Goal: Task Accomplishment & Management: Use online tool/utility

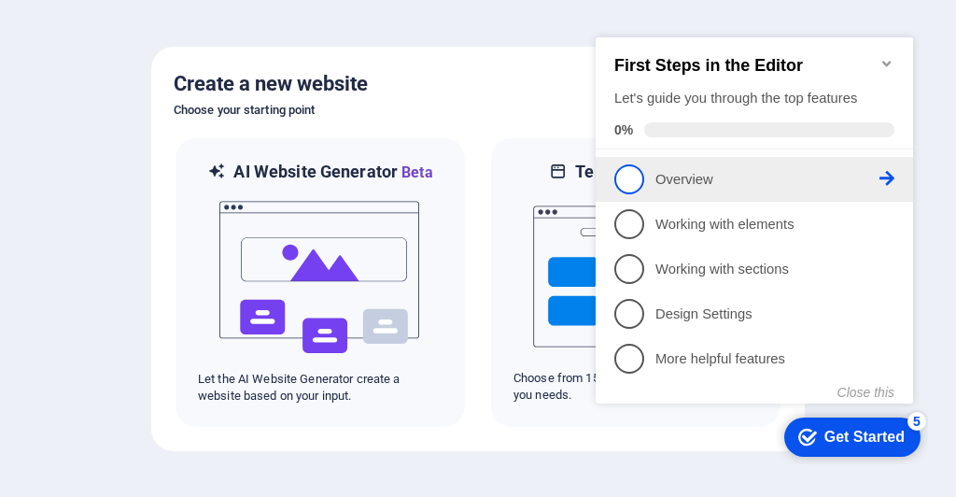
click at [725, 174] on p "Overview - incomplete" at bounding box center [768, 180] width 224 height 20
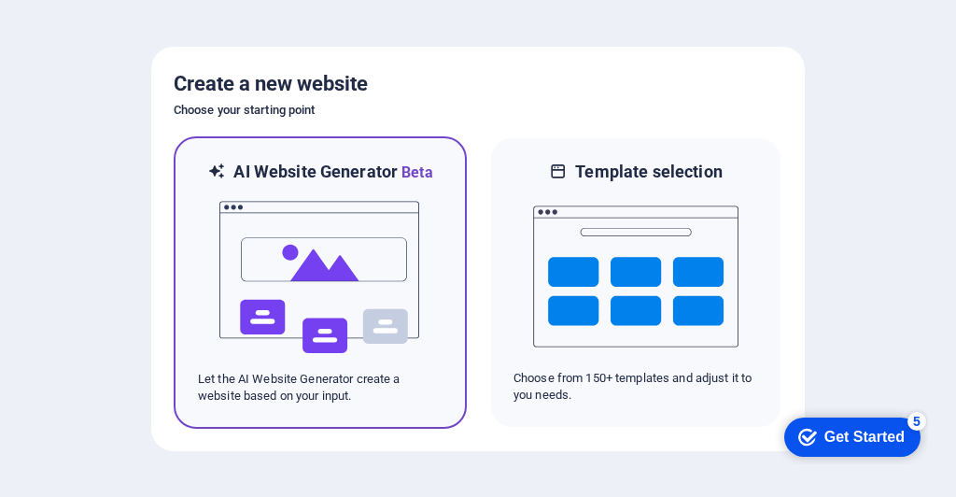
click at [372, 257] on img at bounding box center [320, 277] width 205 height 187
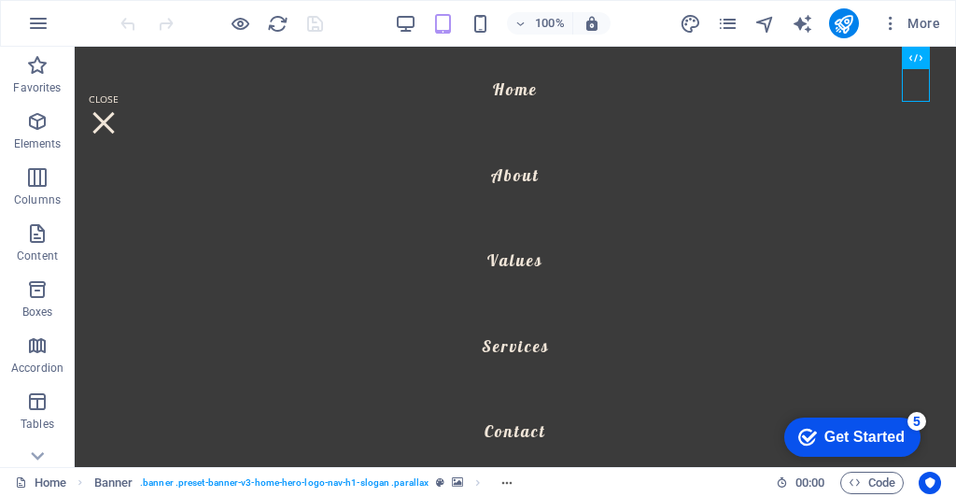
scroll to position [368, 0]
click at [118, 94] on div at bounding box center [104, 123] width 28 height 58
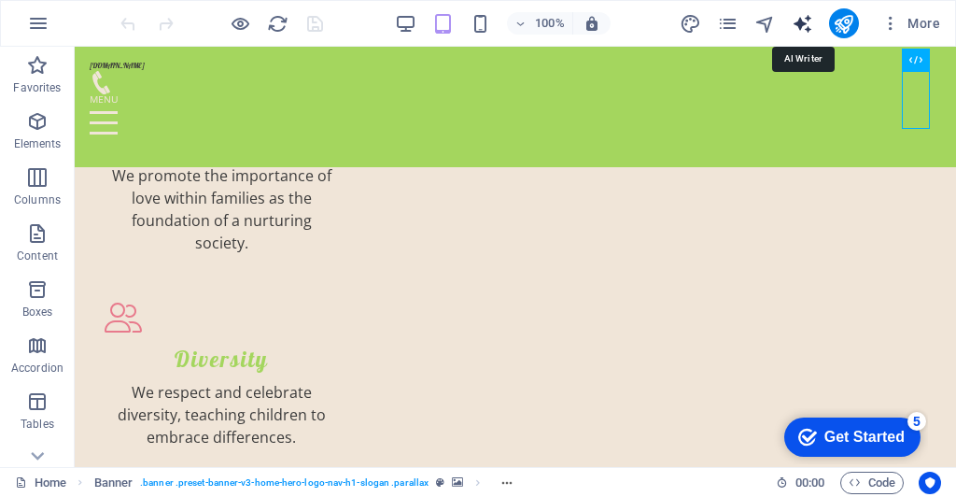
scroll to position [1782, 0]
click at [895, 26] on icon "button" at bounding box center [891, 23] width 19 height 19
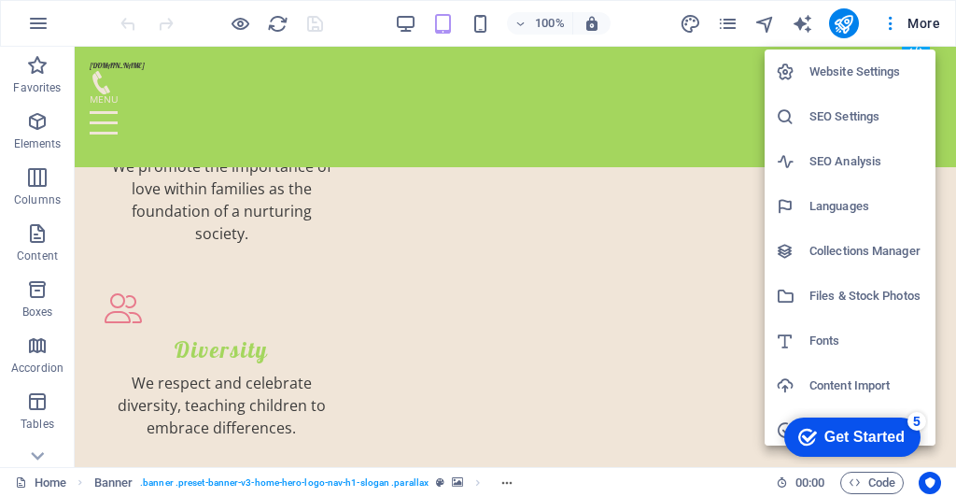
scroll to position [1793, 0]
click at [856, 122] on h6 "SEO Settings" at bounding box center [867, 117] width 115 height 22
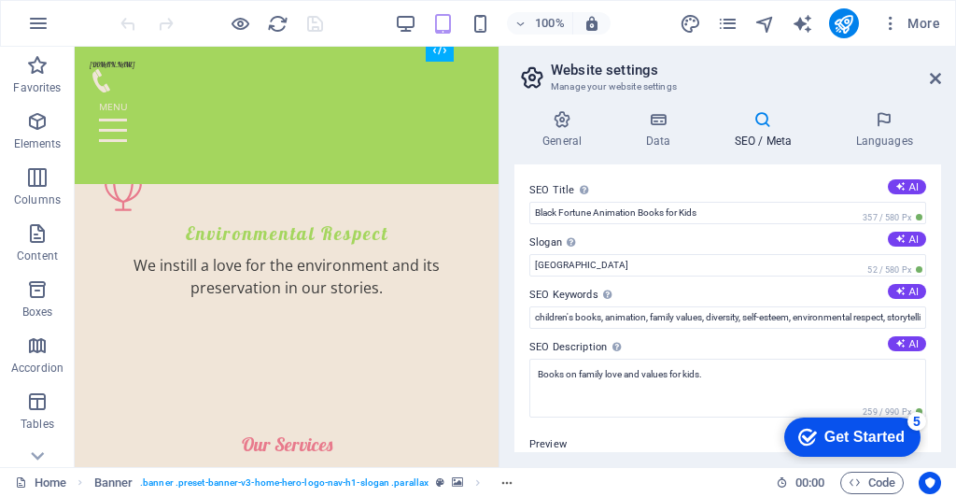
scroll to position [1812, 0]
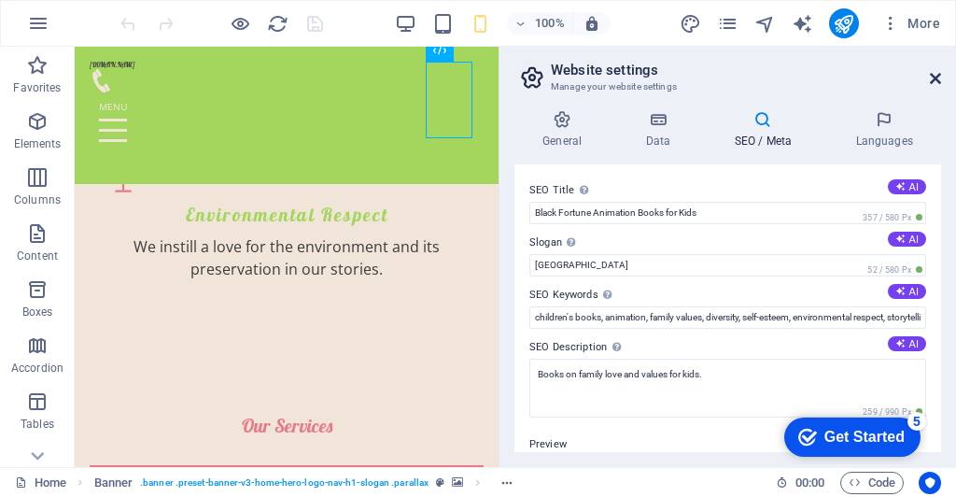
click at [938, 80] on icon at bounding box center [935, 78] width 11 height 15
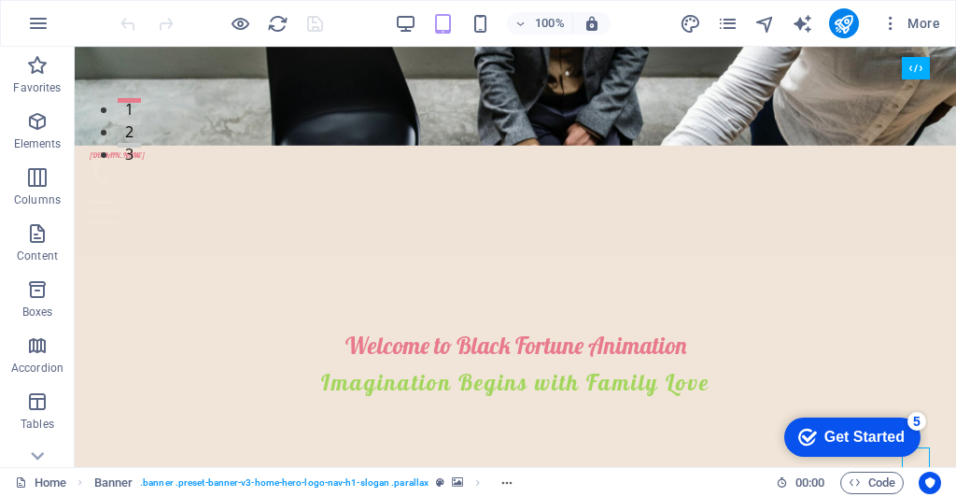
scroll to position [0, 0]
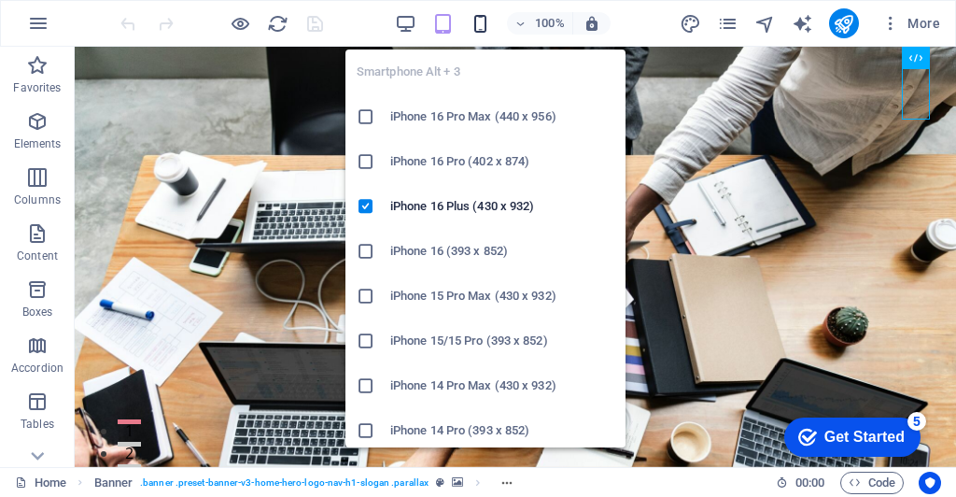
click at [484, 20] on icon "button" at bounding box center [480, 23] width 21 height 21
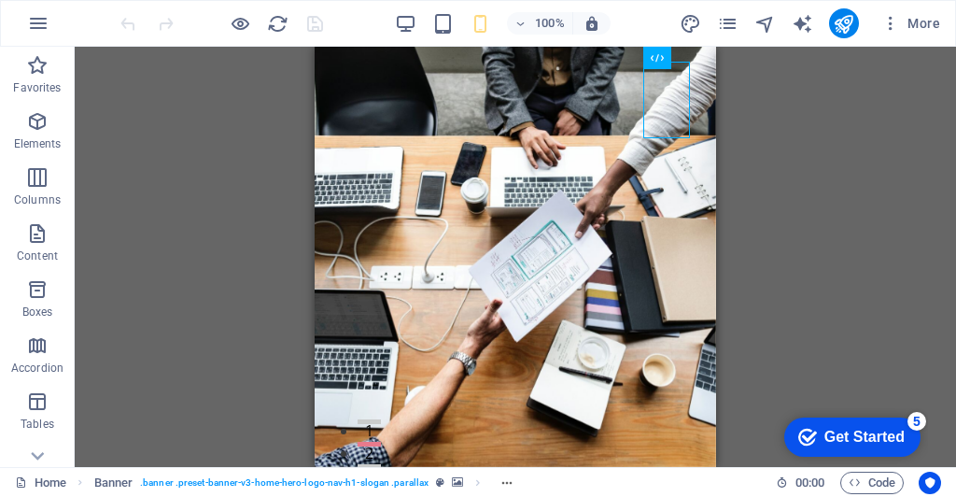
scroll to position [368, 0]
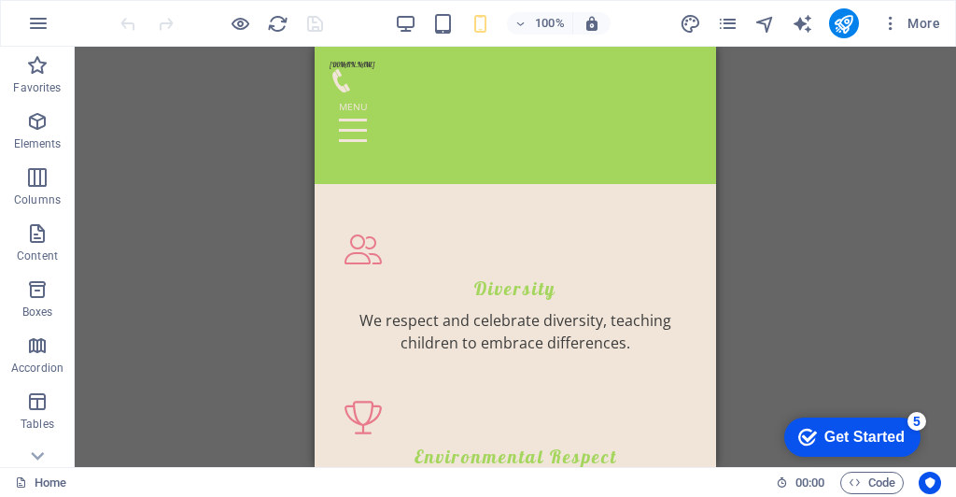
scroll to position [1960, 0]
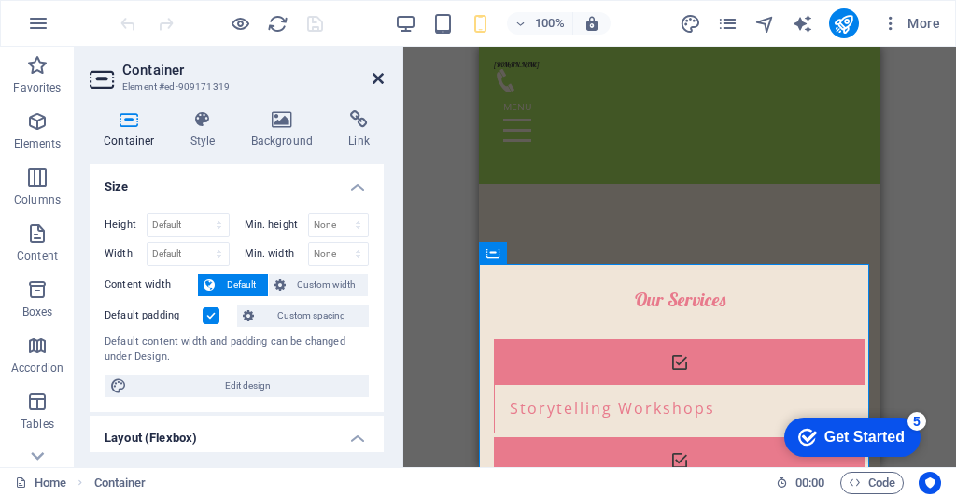
click at [374, 78] on icon at bounding box center [378, 78] width 11 height 15
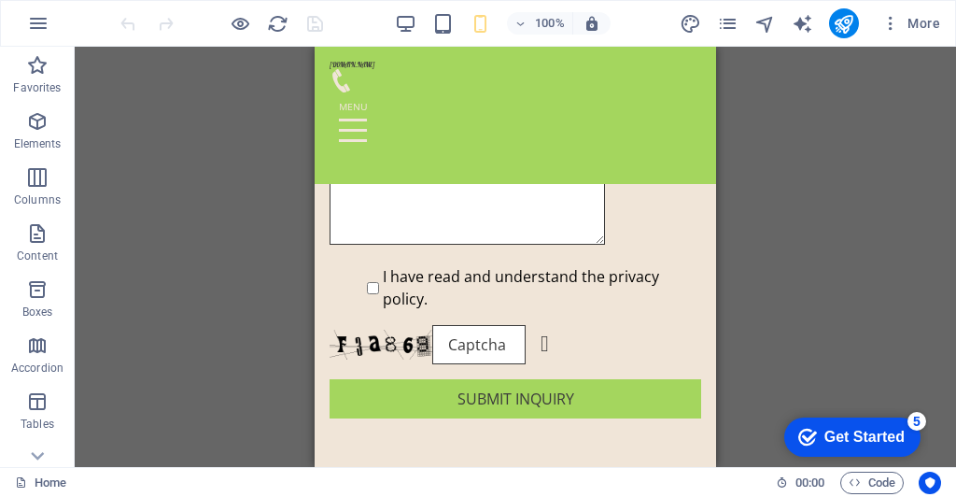
scroll to position [3444, 0]
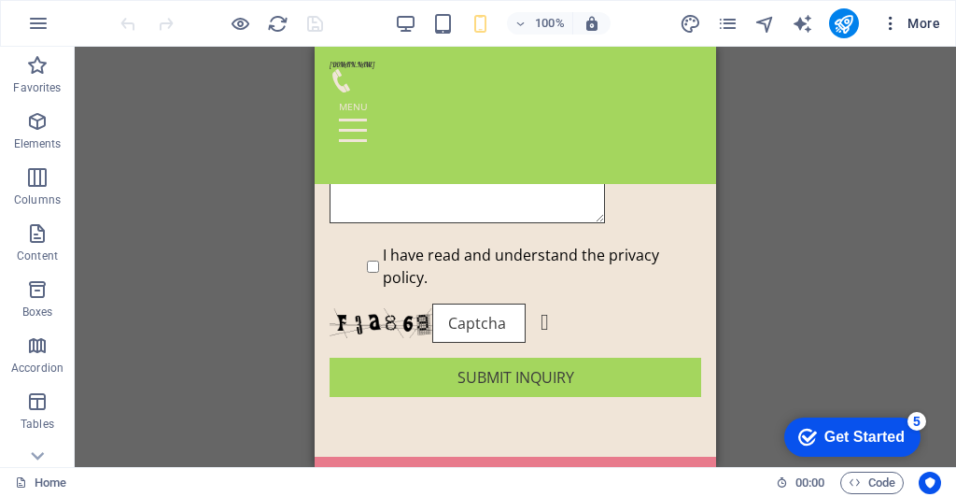
click at [889, 19] on icon "button" at bounding box center [891, 23] width 19 height 19
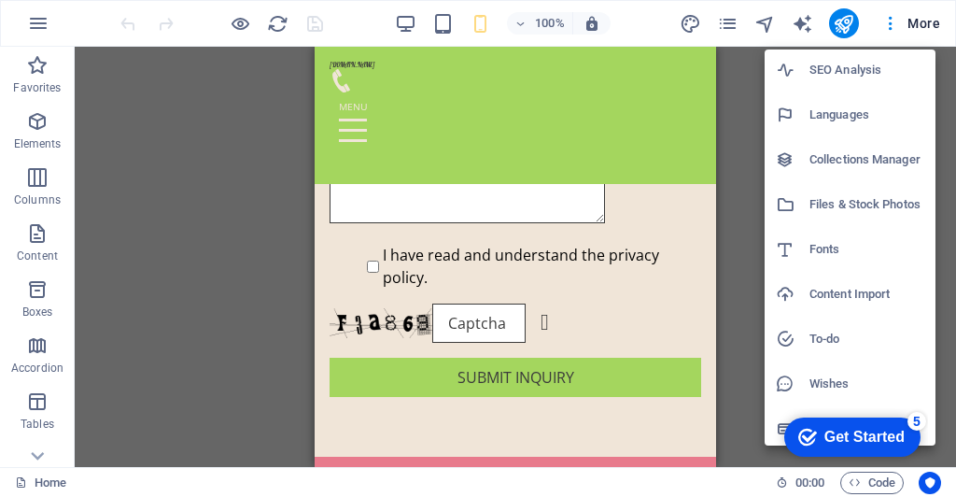
scroll to position [96, 0]
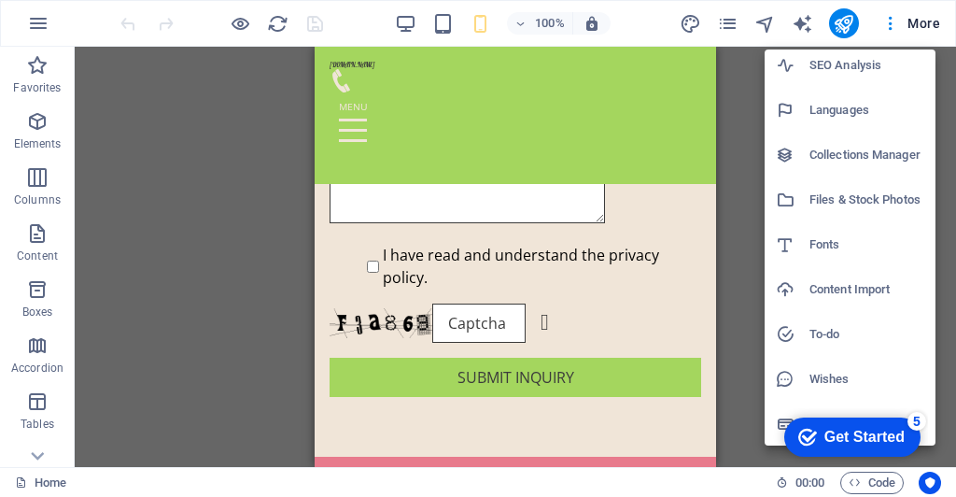
click at [806, 430] on icon "Get Started 5 items remaining, 0% complete" at bounding box center [807, 437] width 19 height 17
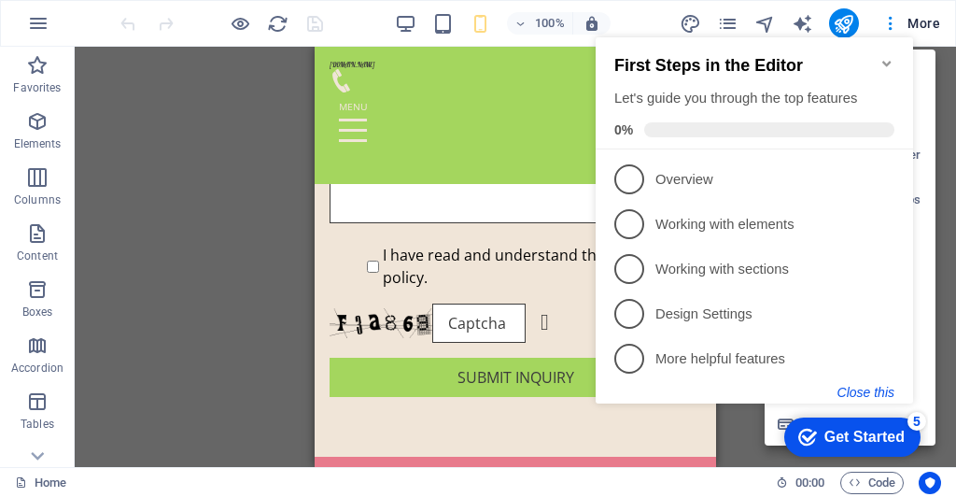
click at [864, 395] on button "Close this" at bounding box center [866, 392] width 57 height 15
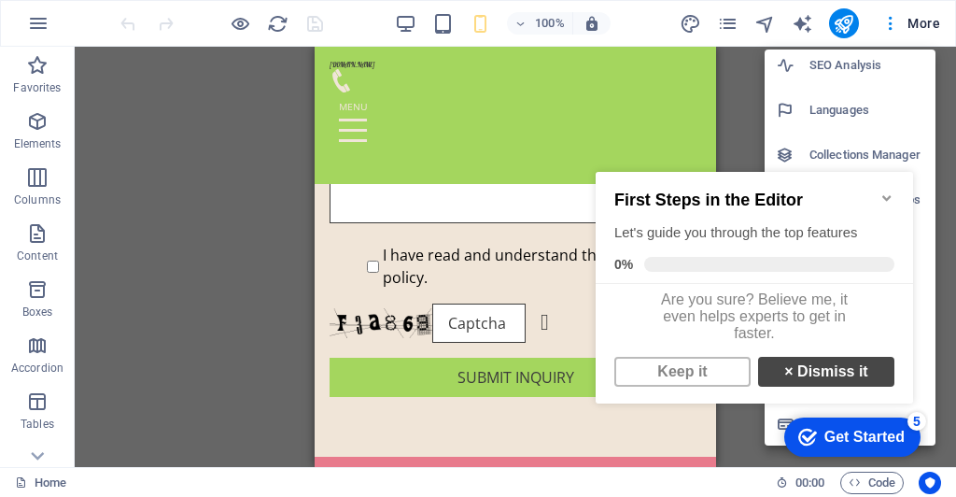
click at [844, 386] on link "× Dismiss it" at bounding box center [826, 372] width 136 height 30
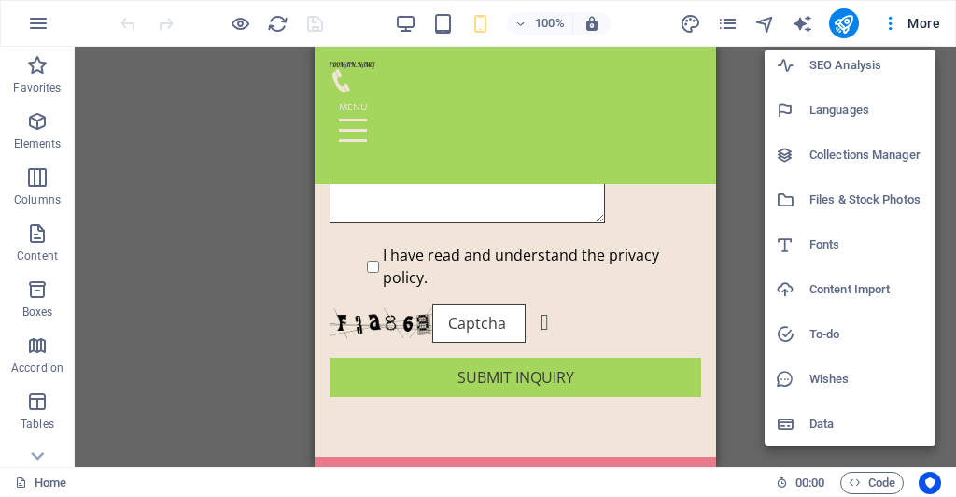
click at [813, 428] on h6 "Data" at bounding box center [867, 424] width 115 height 22
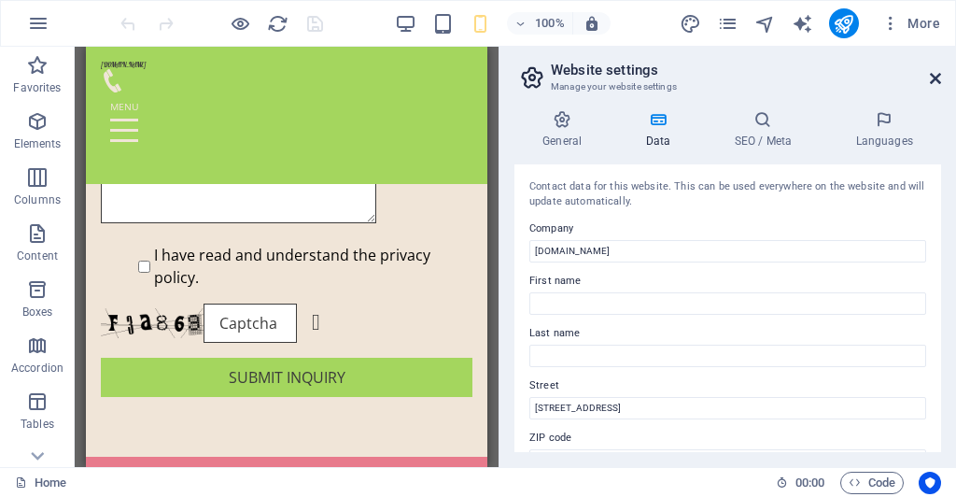
click at [938, 71] on icon at bounding box center [935, 78] width 11 height 15
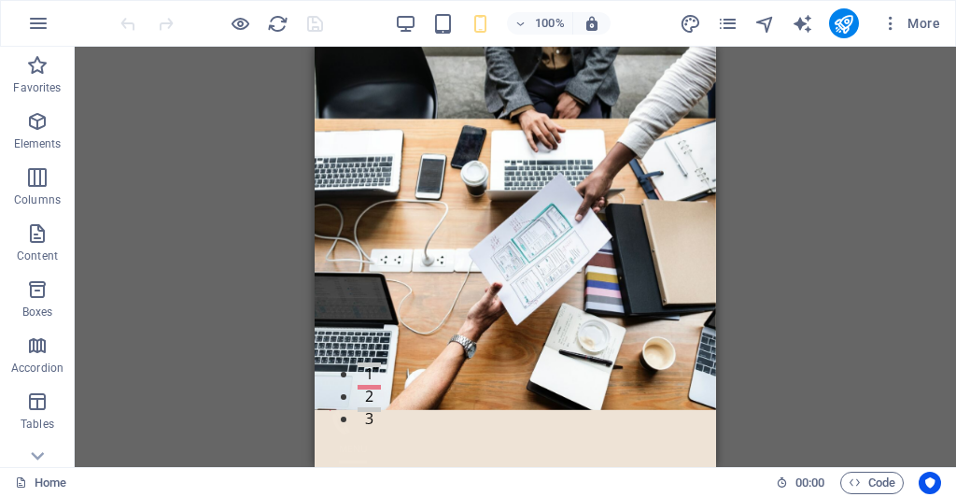
scroll to position [0, 0]
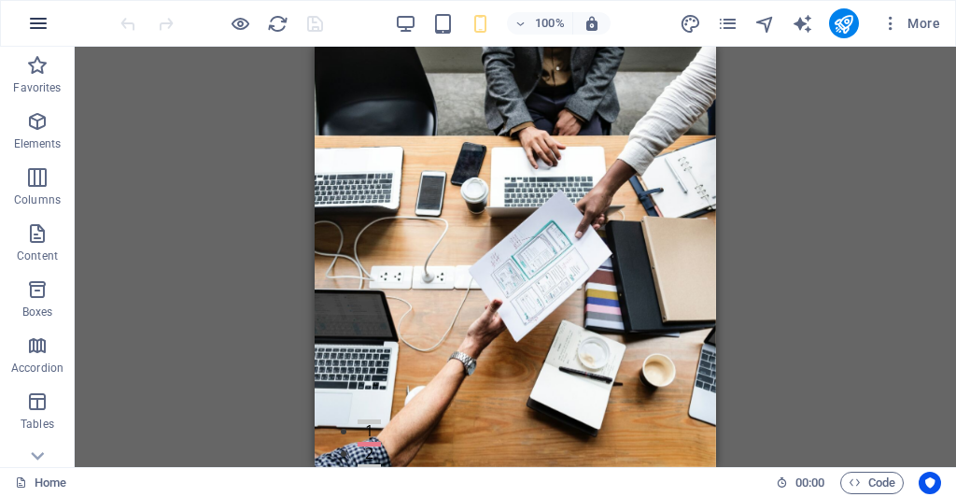
click at [39, 21] on icon "button" at bounding box center [38, 23] width 22 height 22
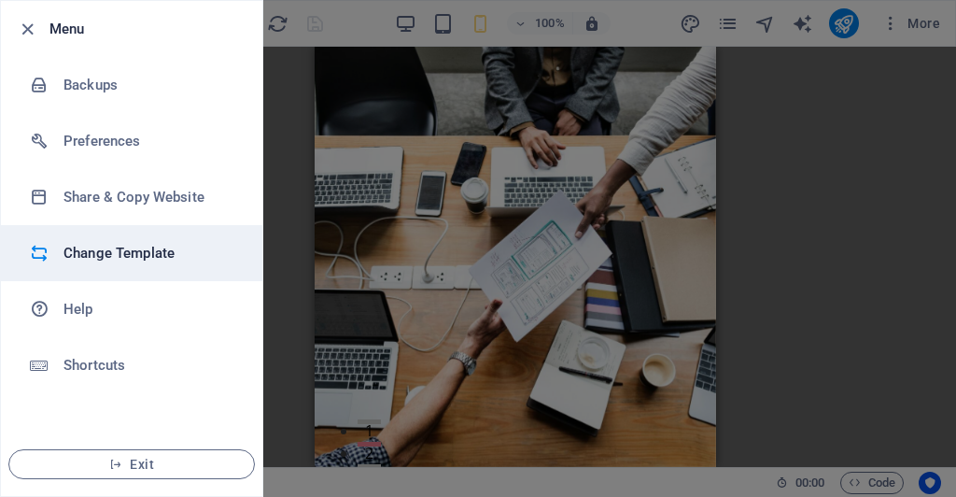
click at [83, 261] on h6 "Change Template" at bounding box center [150, 253] width 173 height 22
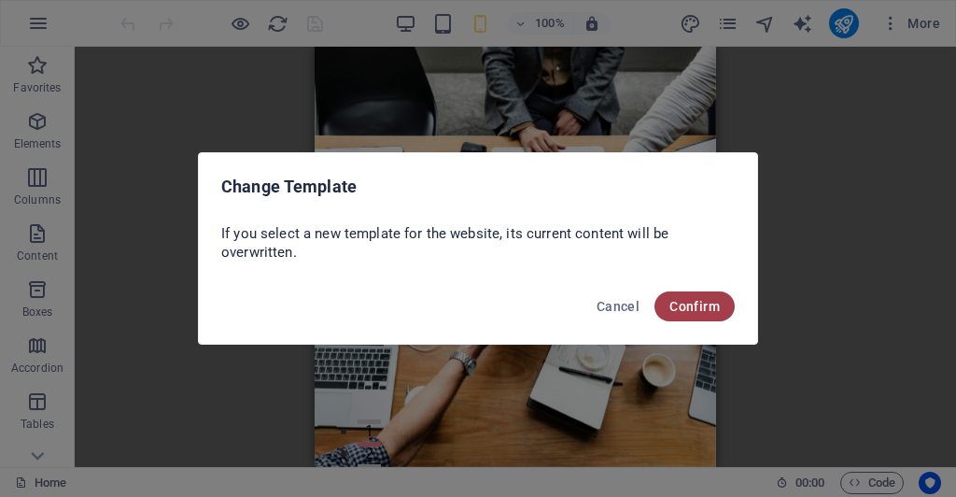
click at [705, 314] on span "Confirm" at bounding box center [695, 306] width 50 height 15
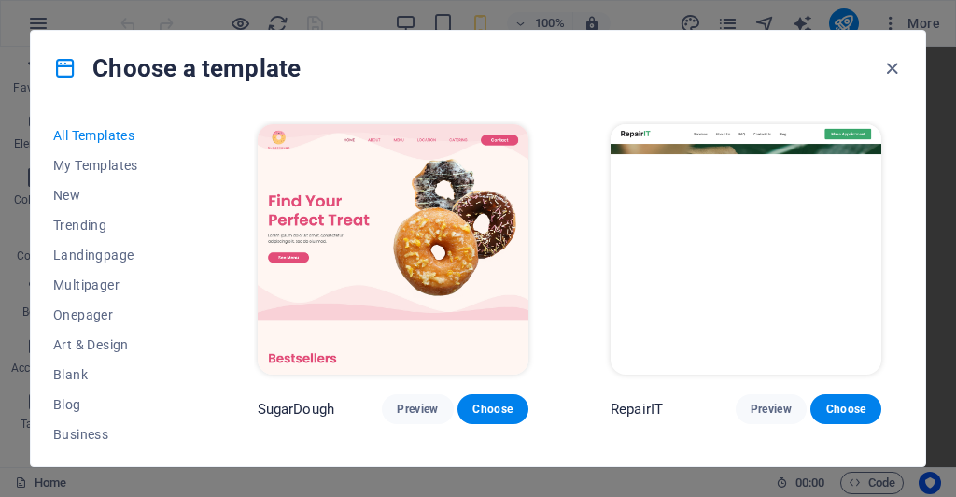
scroll to position [284, 0]
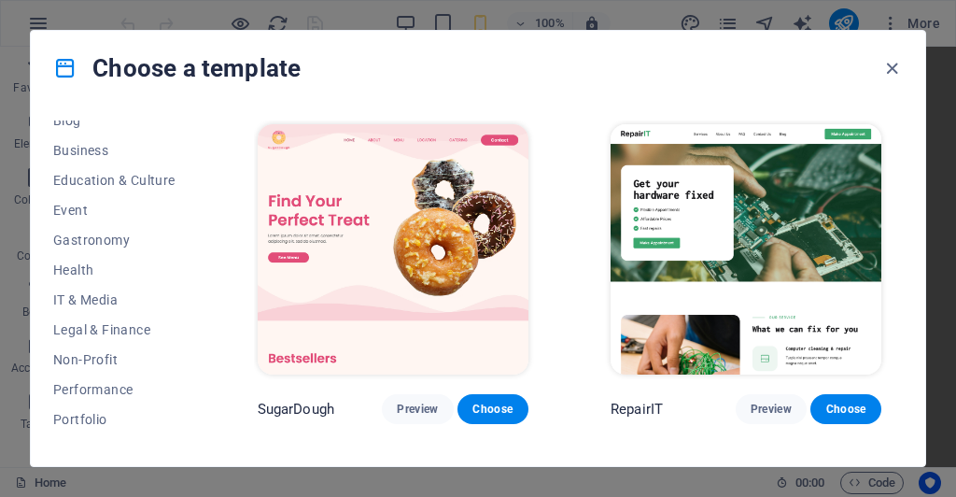
click at [196, 403] on div "All Templates My Templates New Trending Landingpage Multipager Onepager Art & D…" at bounding box center [125, 281] width 145 height 323
click at [135, 178] on span "Education & Culture" at bounding box center [114, 180] width 122 height 15
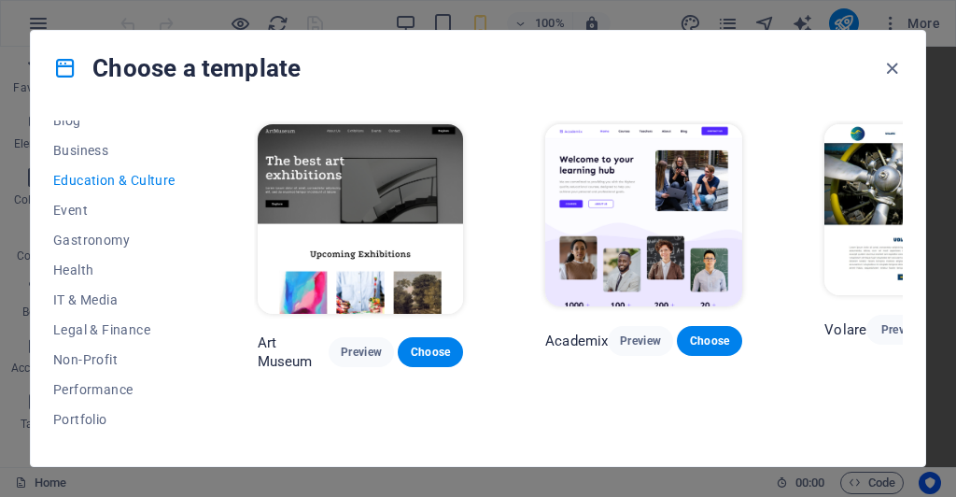
click at [920, 396] on div "All Templates My Templates New Trending Landingpage Multipager Onepager Art & D…" at bounding box center [478, 286] width 895 height 360
click at [920, 446] on div "All Templates My Templates New Trending Landingpage Multipager Onepager Art & D…" at bounding box center [478, 286] width 895 height 360
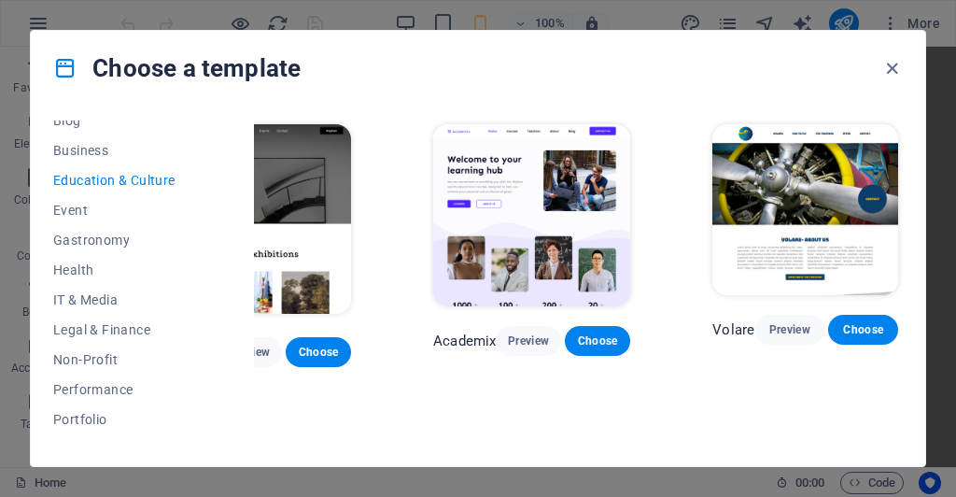
click at [909, 430] on div "All Templates My Templates New Trending Landingpage Multipager Onepager Art & D…" at bounding box center [478, 286] width 895 height 360
click at [209, 170] on div "All Templates My Templates New Trending Landingpage Multipager Onepager Art & D…" at bounding box center [478, 286] width 895 height 360
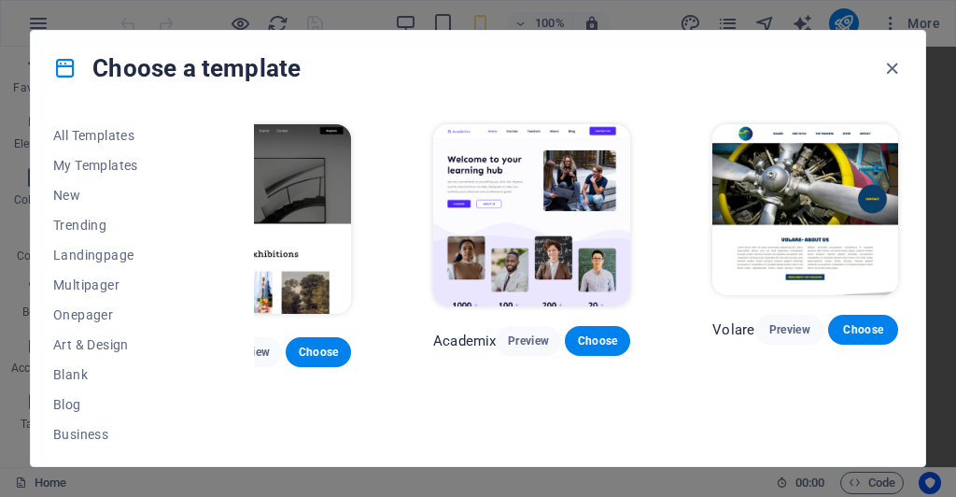
click at [202, 293] on div "All Templates My Templates New Trending Landingpage Multipager Onepager Art & D…" at bounding box center [478, 286] width 895 height 360
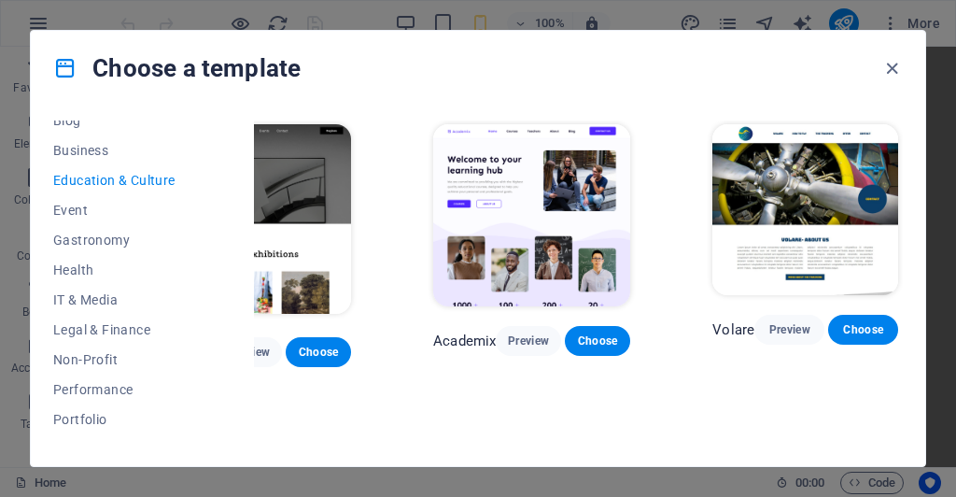
click at [66, 117] on div "All Templates My Templates New Trending Landingpage Multipager Onepager Art & D…" at bounding box center [478, 286] width 895 height 360
click at [200, 178] on div "All Templates My Templates New Trending Landingpage Multipager Onepager Art & D…" at bounding box center [478, 286] width 895 height 360
click at [195, 213] on div "All Templates My Templates New Trending Landingpage Multipager Onepager Art & D…" at bounding box center [125, 281] width 145 height 323
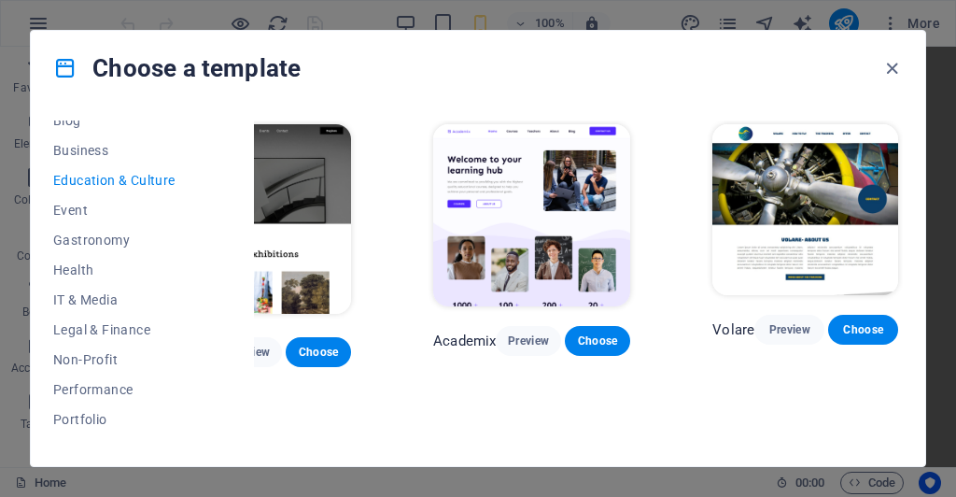
drag, startPoint x: 195, startPoint y: 213, endPoint x: 196, endPoint y: 229, distance: 15.9
click at [196, 229] on div "All Templates My Templates New Trending Landingpage Multipager Onepager Art & D…" at bounding box center [125, 281] width 145 height 323
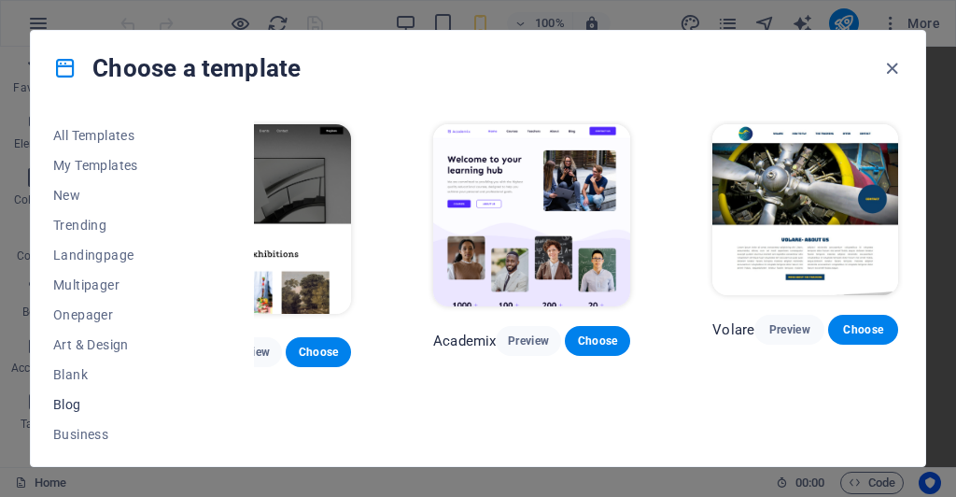
click at [71, 403] on span "Blog" at bounding box center [114, 404] width 122 height 15
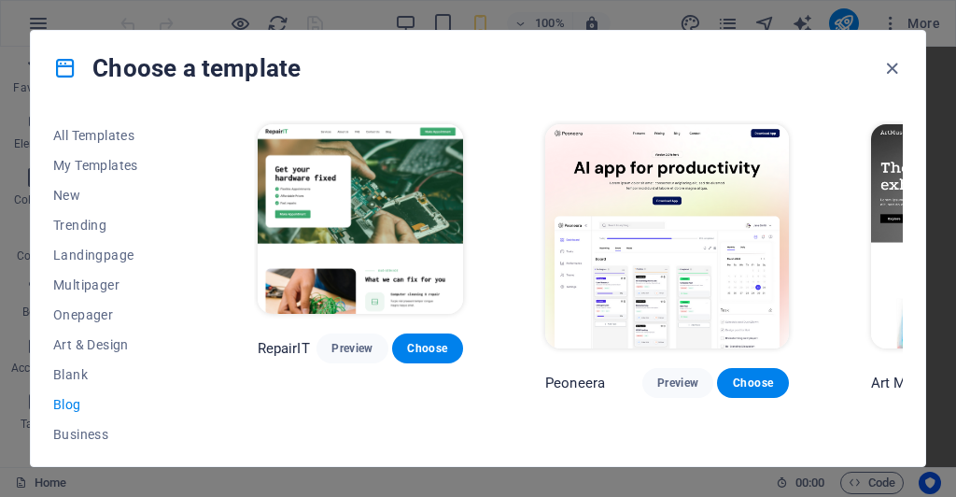
click at [83, 373] on span "Blank" at bounding box center [114, 374] width 122 height 15
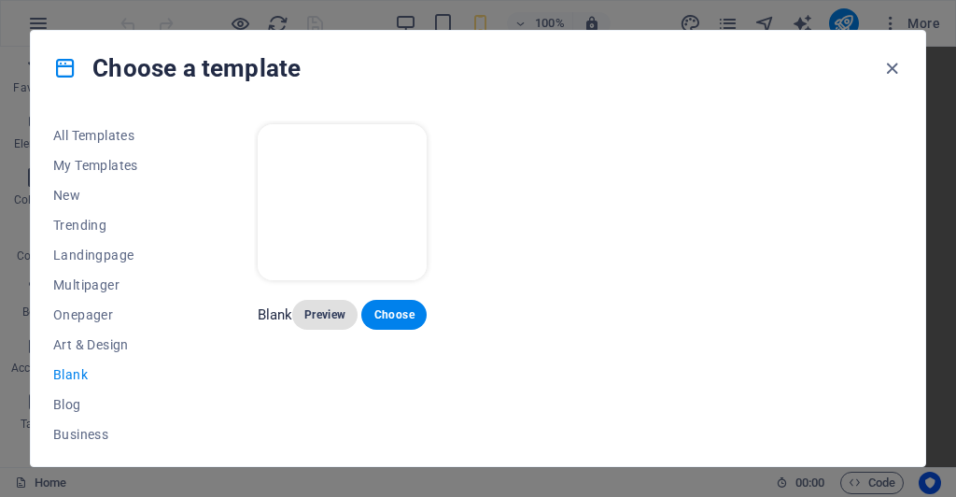
click at [327, 315] on span "Preview" at bounding box center [324, 314] width 35 height 15
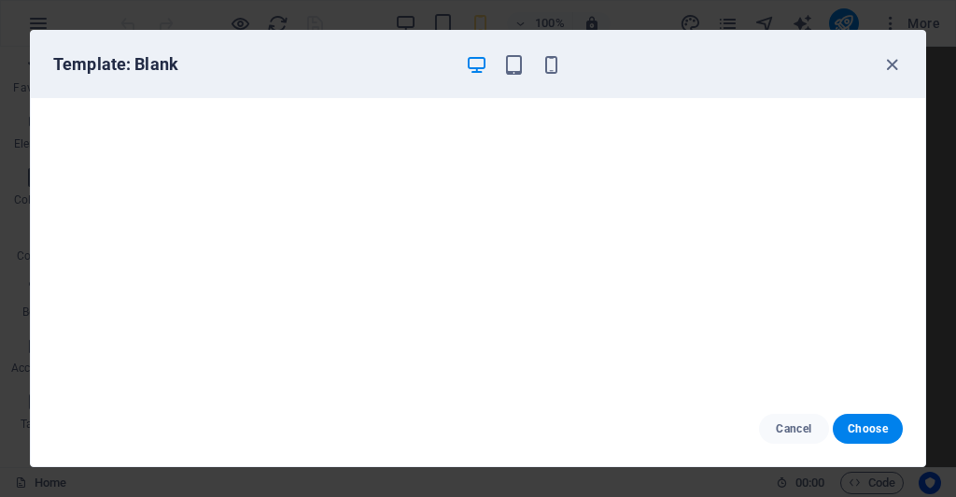
click at [921, 402] on div "Cancel Choose" at bounding box center [478, 428] width 895 height 75
drag, startPoint x: 924, startPoint y: 425, endPoint x: 924, endPoint y: 397, distance: 28.0
click at [924, 397] on div "Cancel Choose" at bounding box center [478, 428] width 895 height 75
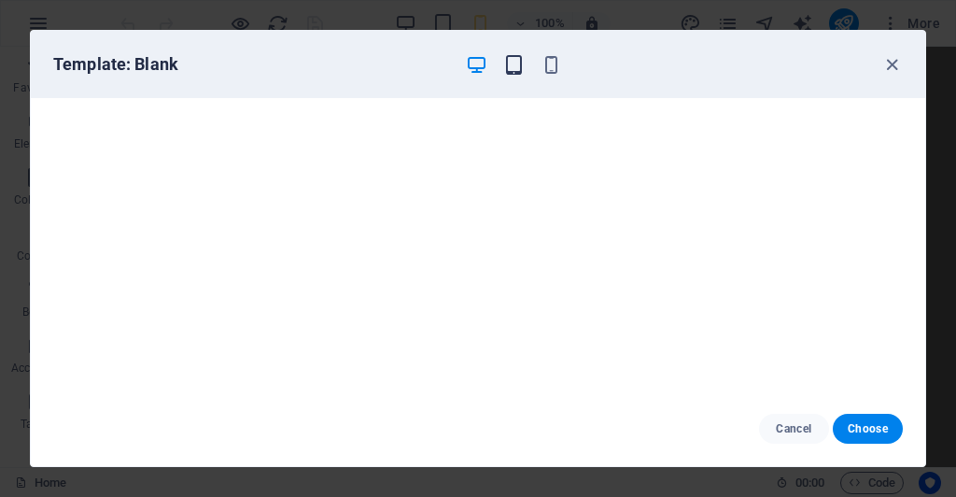
click at [516, 68] on icon "button" at bounding box center [513, 64] width 21 height 21
click at [557, 65] on icon "button" at bounding box center [551, 64] width 21 height 21
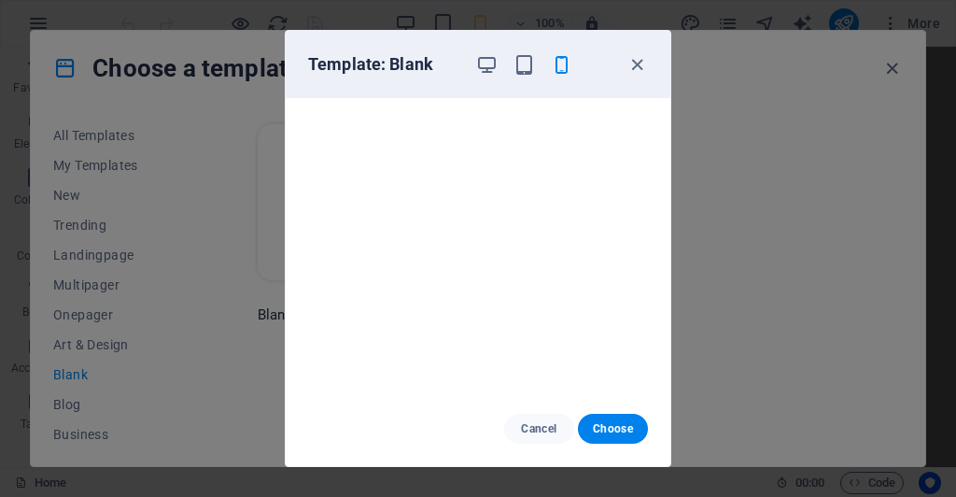
click at [557, 65] on icon "button" at bounding box center [561, 64] width 21 height 21
click at [666, 401] on div "Cancel Choose" at bounding box center [478, 428] width 385 height 75
click at [669, 393] on div "Cancel Choose" at bounding box center [478, 428] width 385 height 75
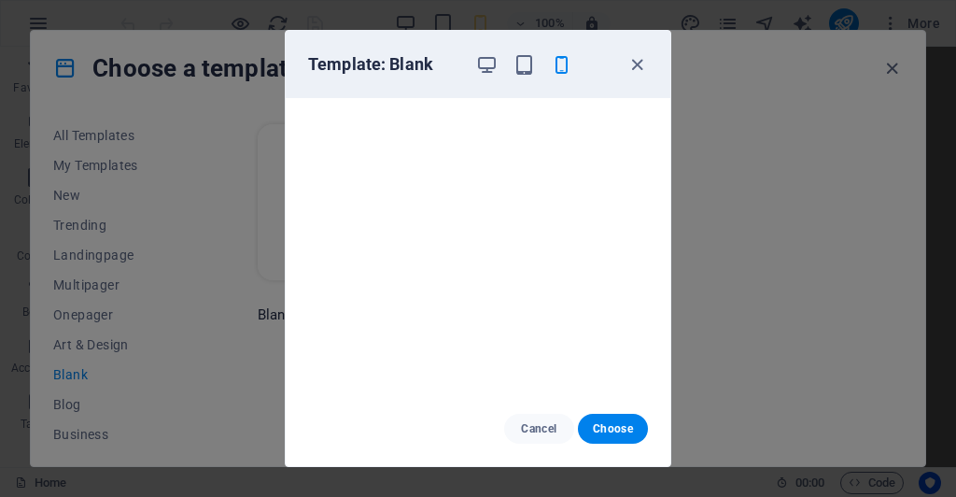
click at [665, 419] on div "Cancel Choose" at bounding box center [478, 428] width 385 height 75
click at [635, 61] on icon "button" at bounding box center [637, 64] width 21 height 21
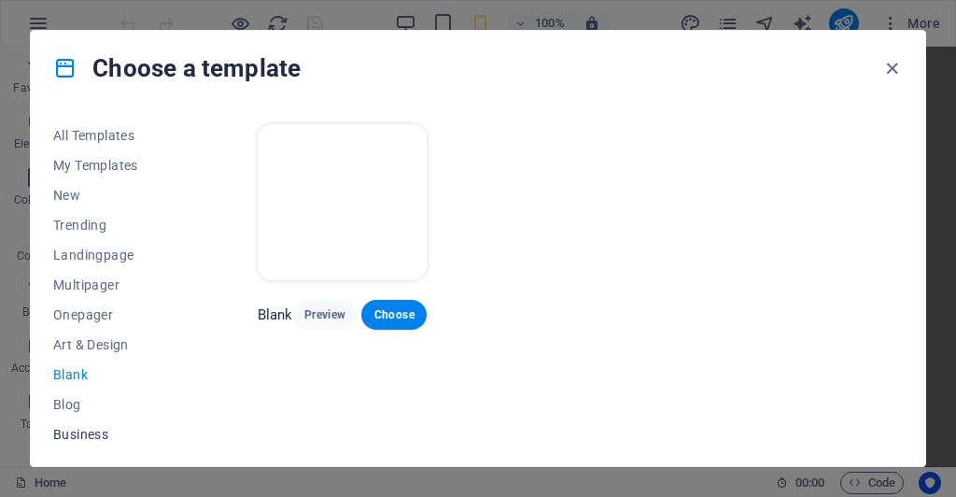
click at [78, 435] on span "Business" at bounding box center [114, 434] width 122 height 15
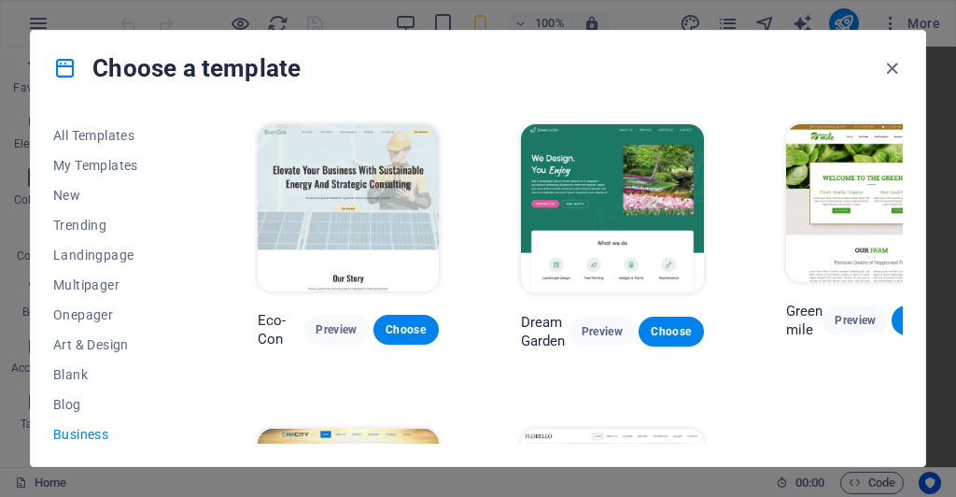
scroll to position [209, 0]
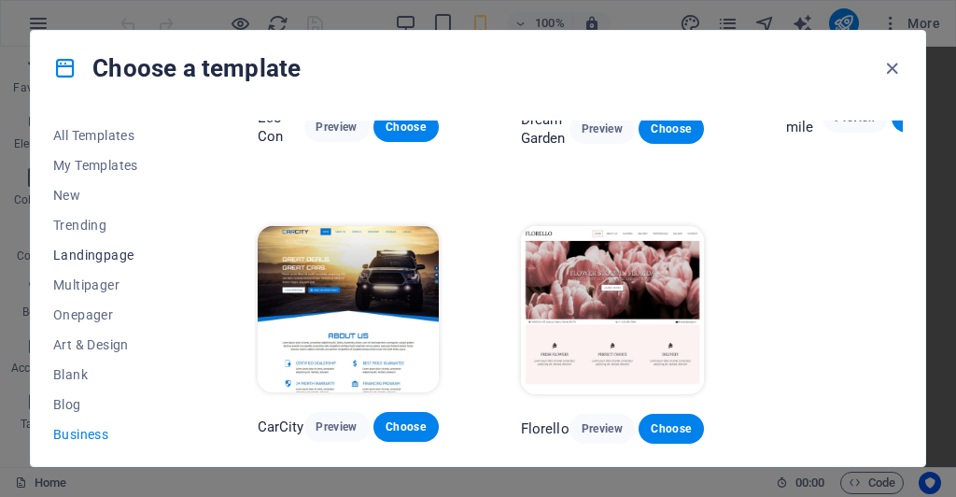
click at [128, 254] on span "Landingpage" at bounding box center [114, 254] width 122 height 15
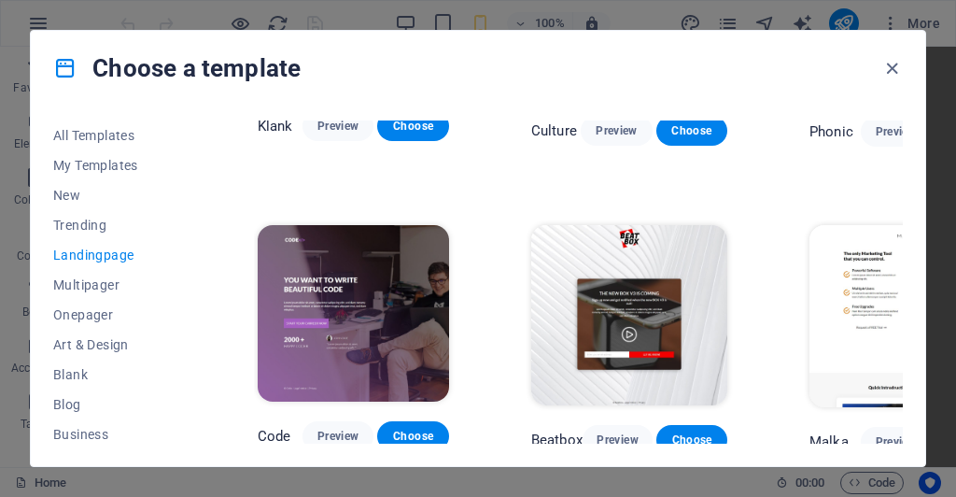
click at [913, 345] on div "All Templates My Templates New Trending Landingpage Multipager Onepager Art & D…" at bounding box center [478, 286] width 895 height 360
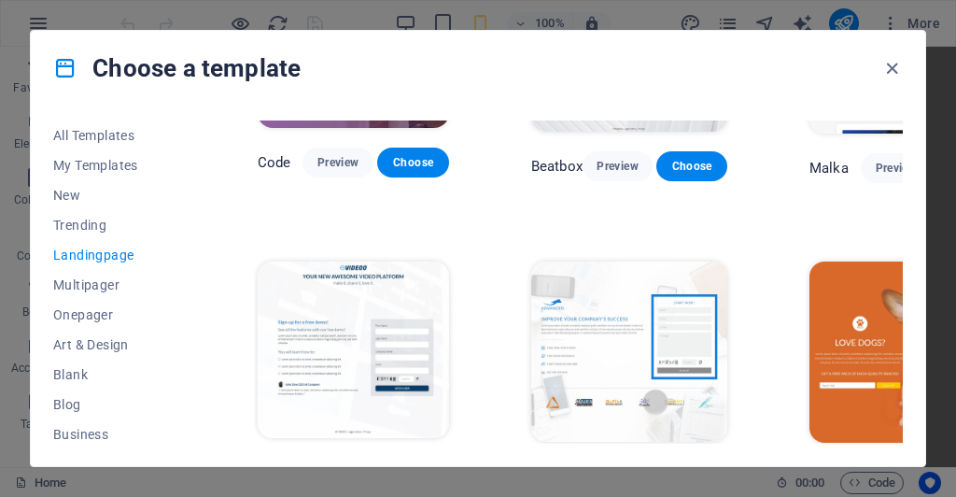
scroll to position [756, 0]
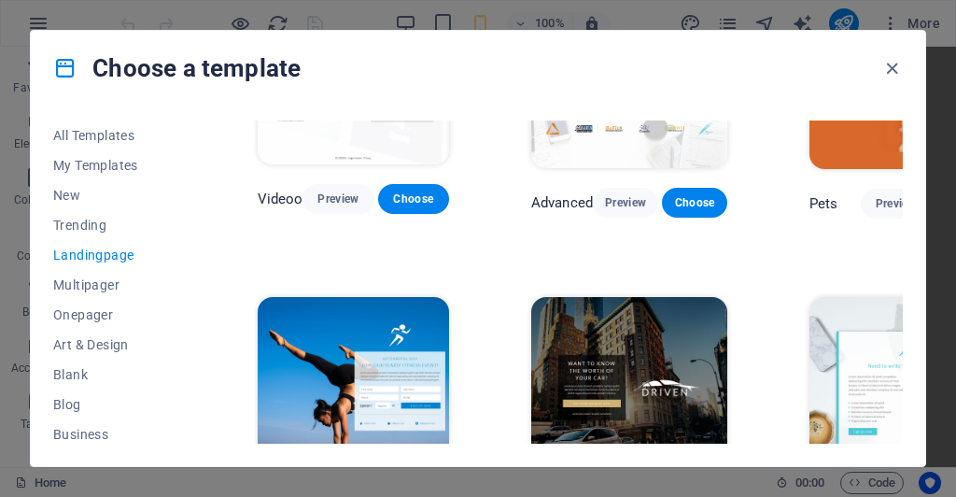
click at [908, 155] on div "All Templates My Templates New Trending Landingpage Multipager Onepager Art & D…" at bounding box center [478, 286] width 895 height 360
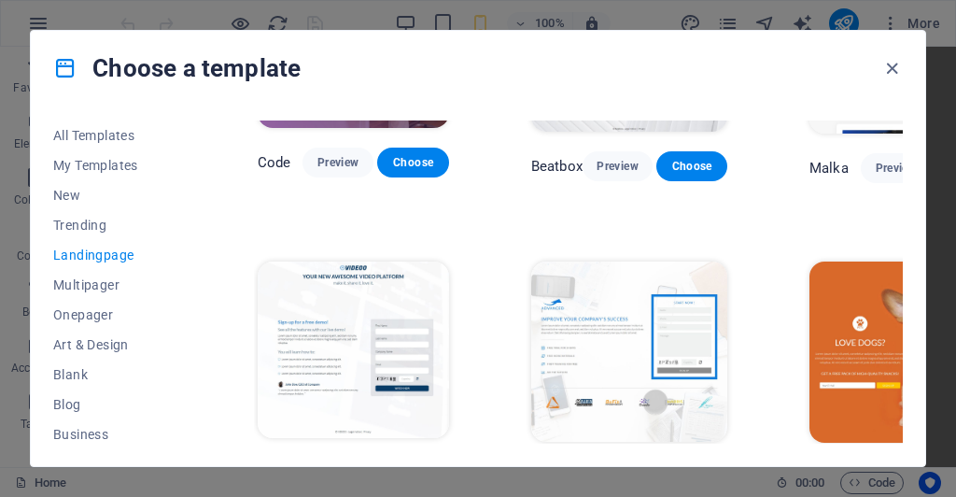
click at [854, 361] on img at bounding box center [908, 352] width 197 height 182
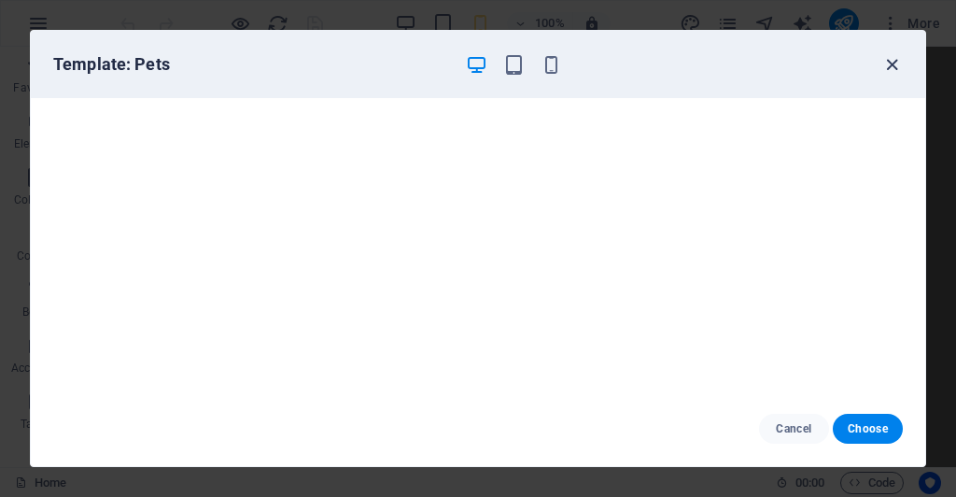
click at [892, 60] on icon "button" at bounding box center [892, 64] width 21 height 21
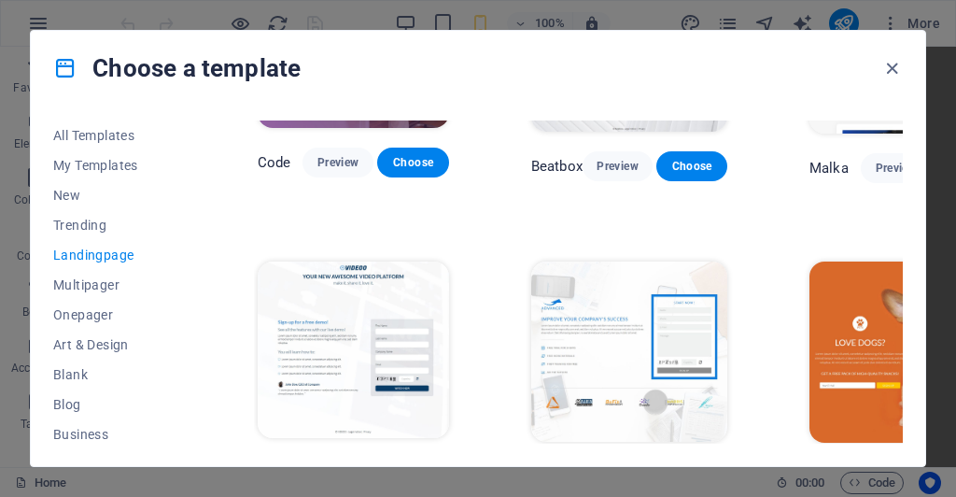
scroll to position [284, 0]
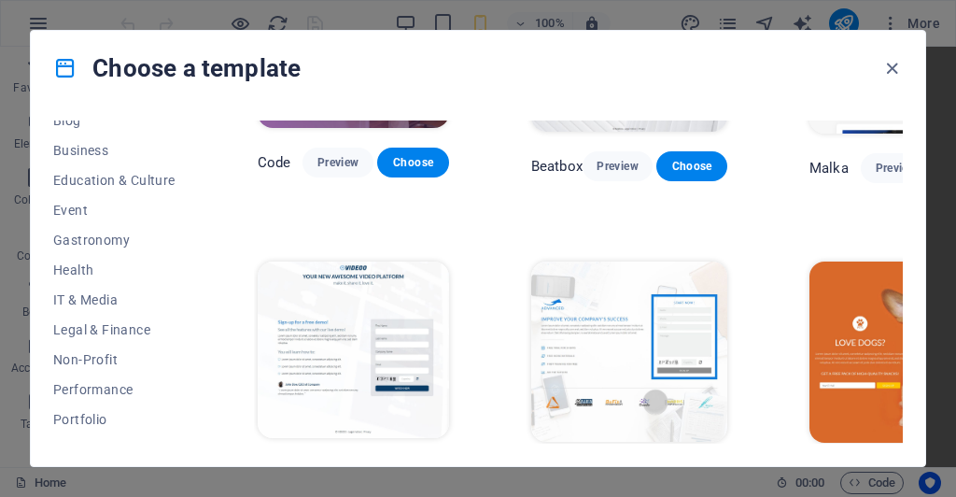
click at [192, 402] on div "All Templates My Templates New Trending Landingpage Multipager Onepager Art & D…" at bounding box center [125, 281] width 145 height 323
click at [904, 147] on div "All Templates My Templates New Trending Landingpage Multipager Onepager Art & D…" at bounding box center [478, 286] width 895 height 360
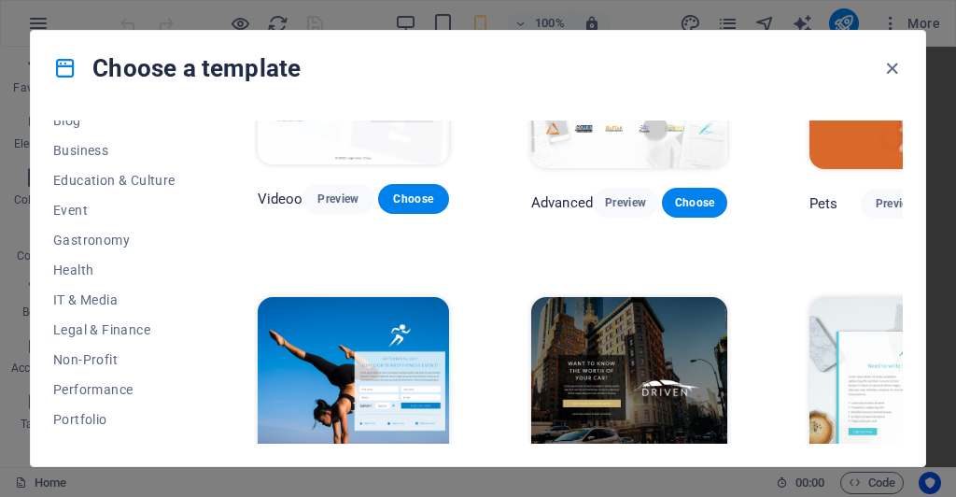
click at [910, 274] on div "All Templates My Templates New Trending Landingpage Multipager Onepager Art & D…" at bounding box center [478, 286] width 895 height 360
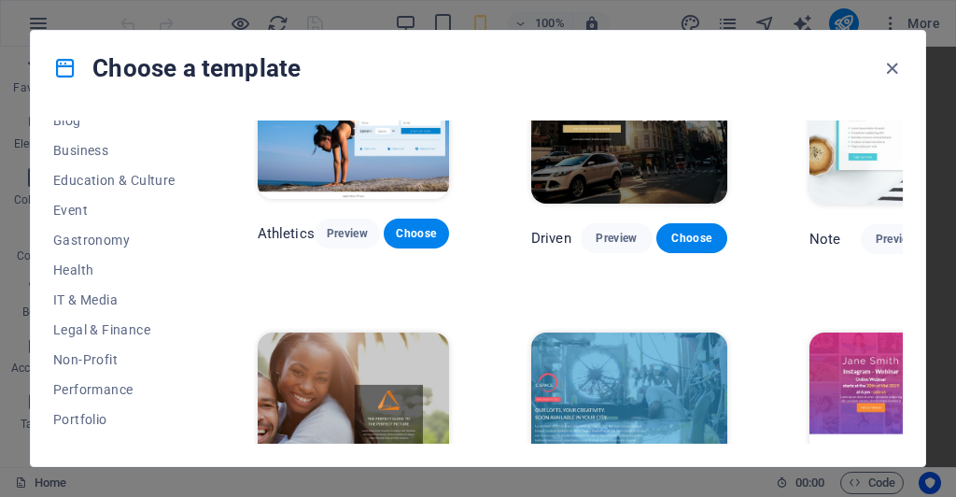
scroll to position [1304, 0]
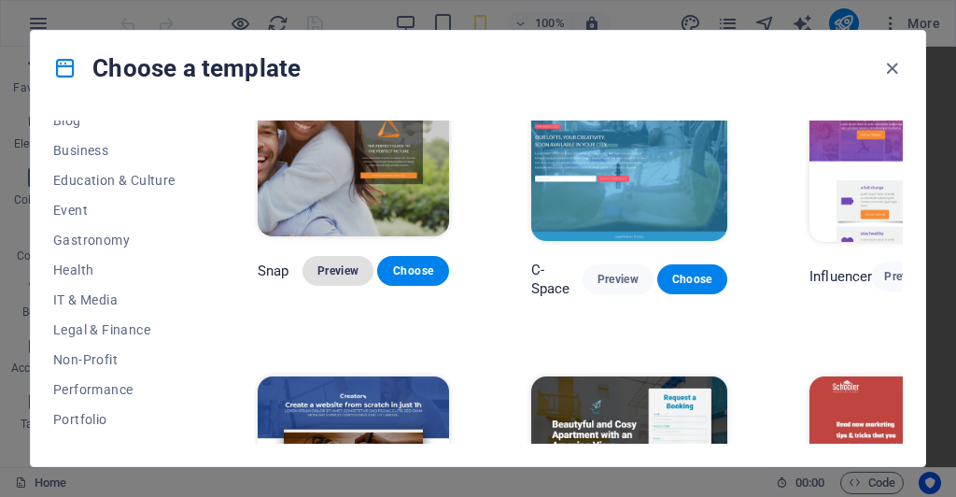
click at [342, 266] on span "Preview" at bounding box center [338, 270] width 41 height 15
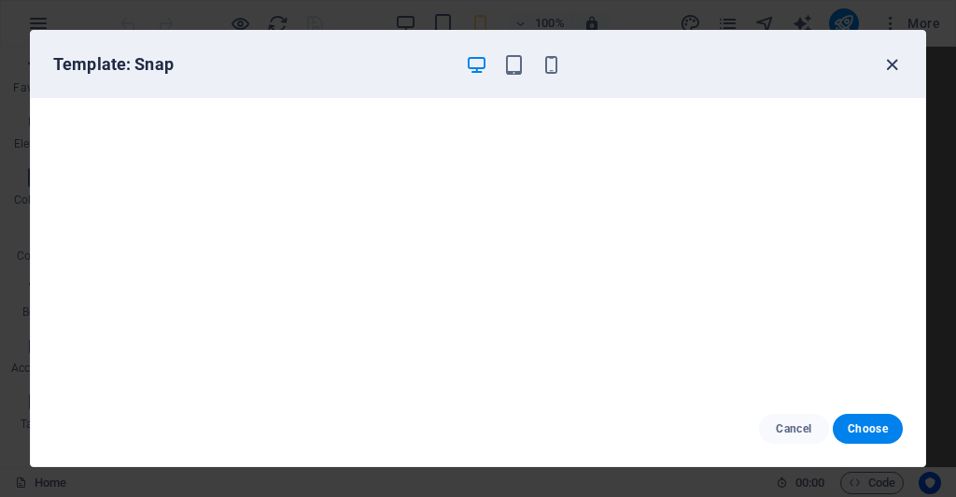
click at [893, 66] on icon "button" at bounding box center [892, 64] width 21 height 21
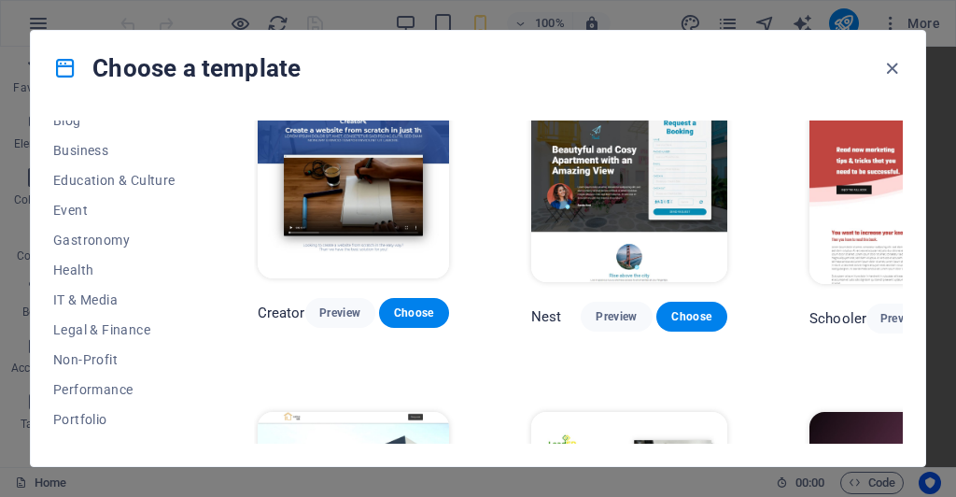
scroll to position [1851, 0]
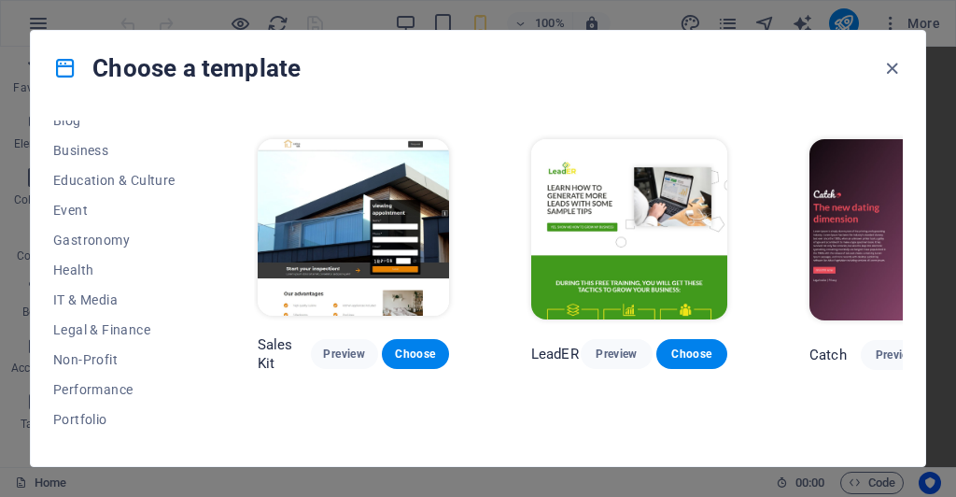
click at [906, 387] on div "All Templates My Templates New Trending Landingpage Multipager Onepager Art & D…" at bounding box center [478, 286] width 895 height 360
click at [904, 375] on div "All Templates My Templates New Trending Landingpage Multipager Onepager Art & D…" at bounding box center [478, 286] width 895 height 360
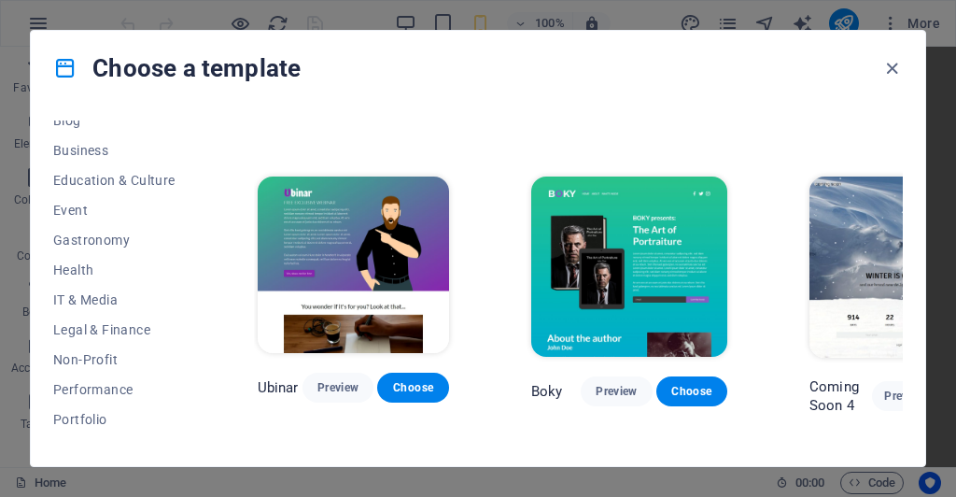
scroll to position [2399, 0]
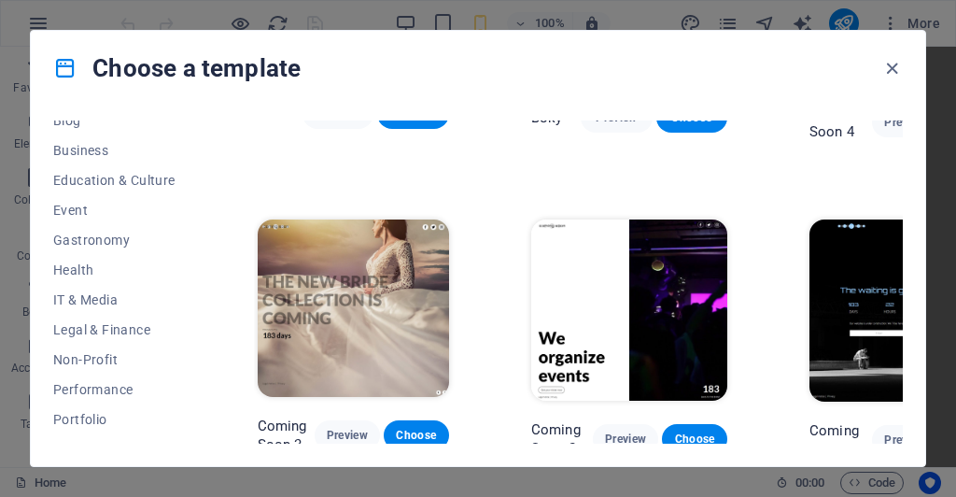
click at [897, 372] on img at bounding box center [908, 310] width 197 height 182
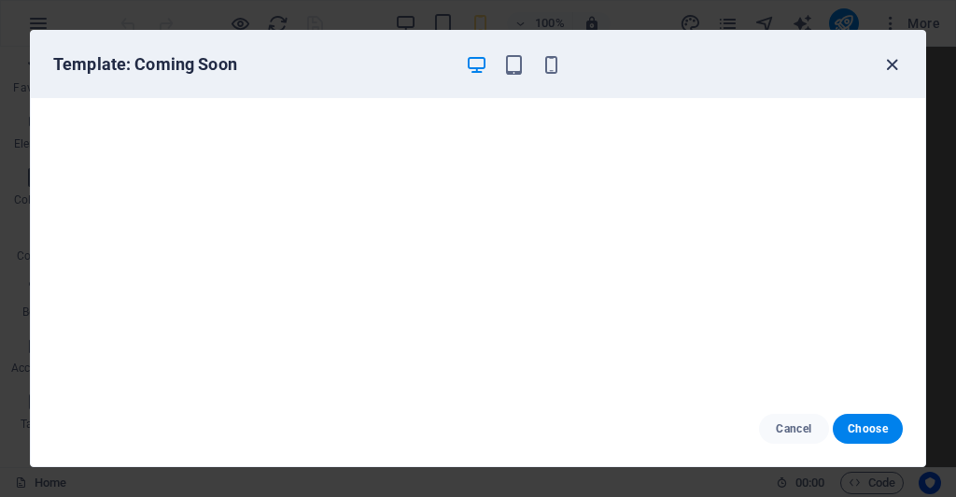
click at [892, 61] on icon "button" at bounding box center [892, 64] width 21 height 21
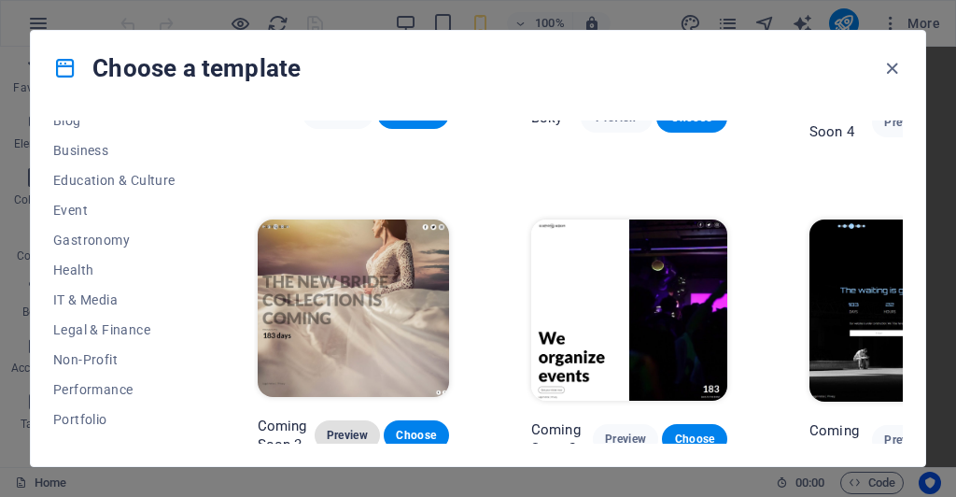
click at [353, 428] on span "Preview" at bounding box center [347, 435] width 35 height 15
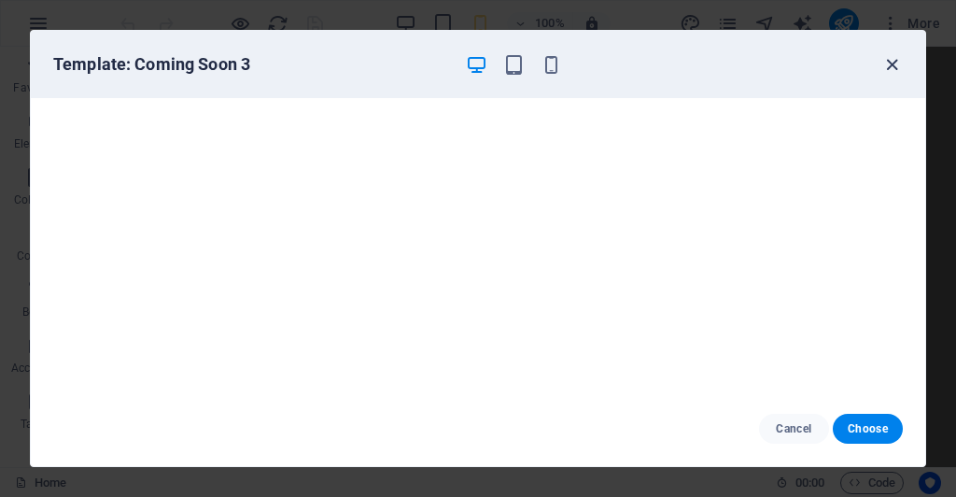
click at [891, 64] on icon "button" at bounding box center [892, 64] width 21 height 21
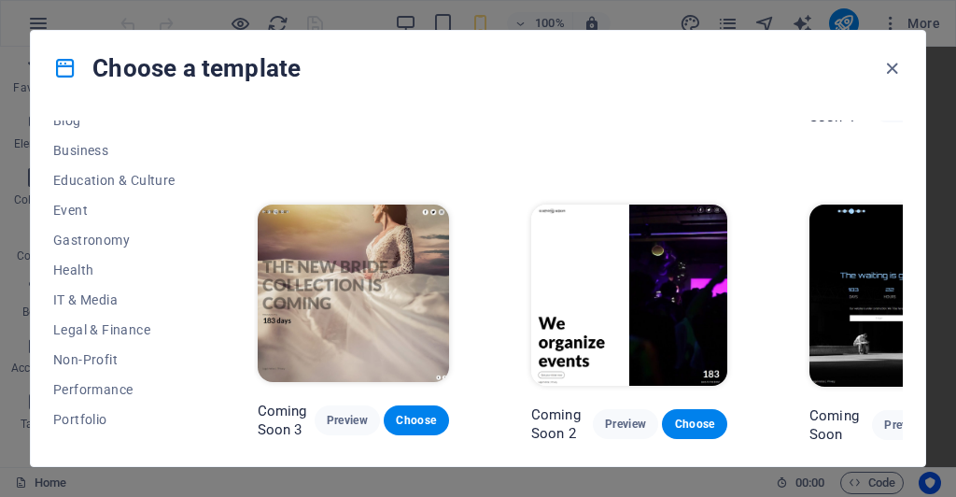
click at [905, 440] on div "All Templates My Templates New Trending Landingpage Multipager Onepager Art & D…" at bounding box center [478, 286] width 895 height 360
click at [903, 432] on div "All Templates My Templates New Trending Landingpage Multipager Onepager Art & D…" at bounding box center [478, 286] width 895 height 360
click at [202, 220] on div "All Templates My Templates New Trending Landingpage Multipager Onepager Art & D…" at bounding box center [478, 286] width 895 height 360
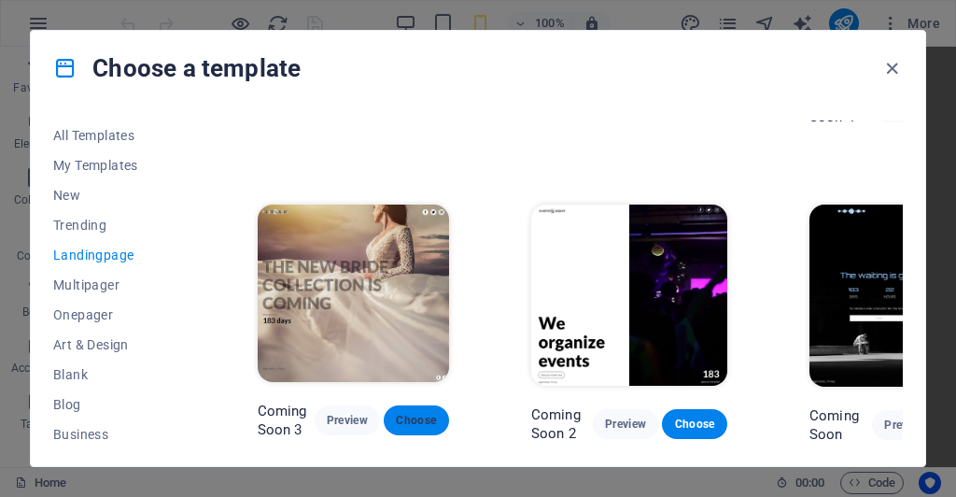
click at [416, 413] on span "Choose" at bounding box center [416, 420] width 35 height 15
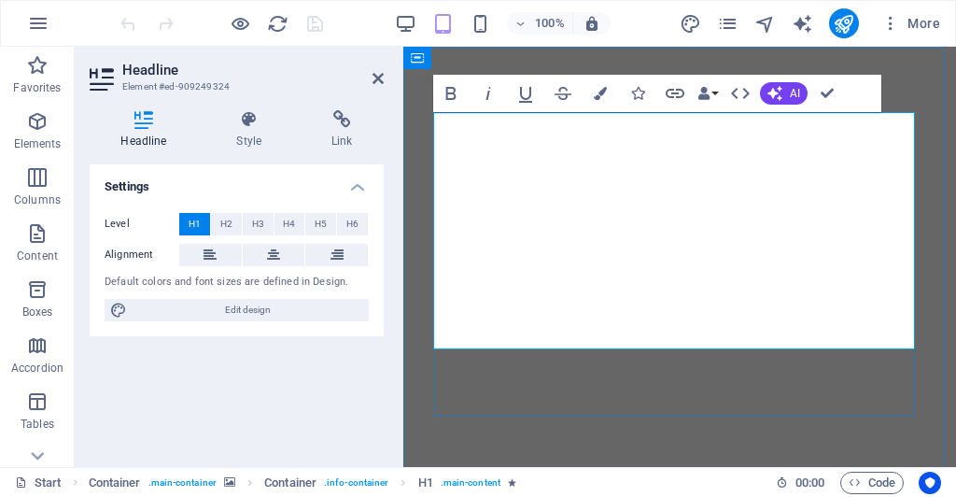
click at [795, 88] on span "AI" at bounding box center [795, 93] width 10 height 11
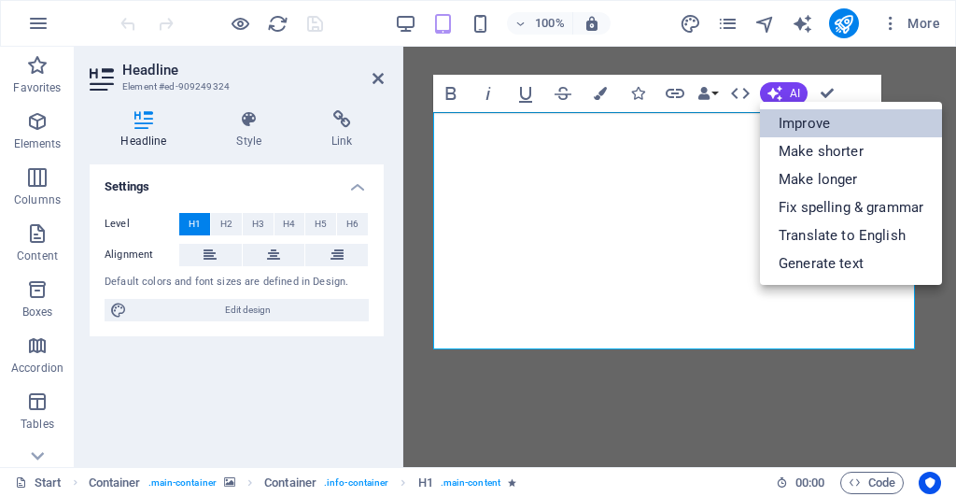
click at [796, 124] on link "Improve" at bounding box center [851, 123] width 182 height 28
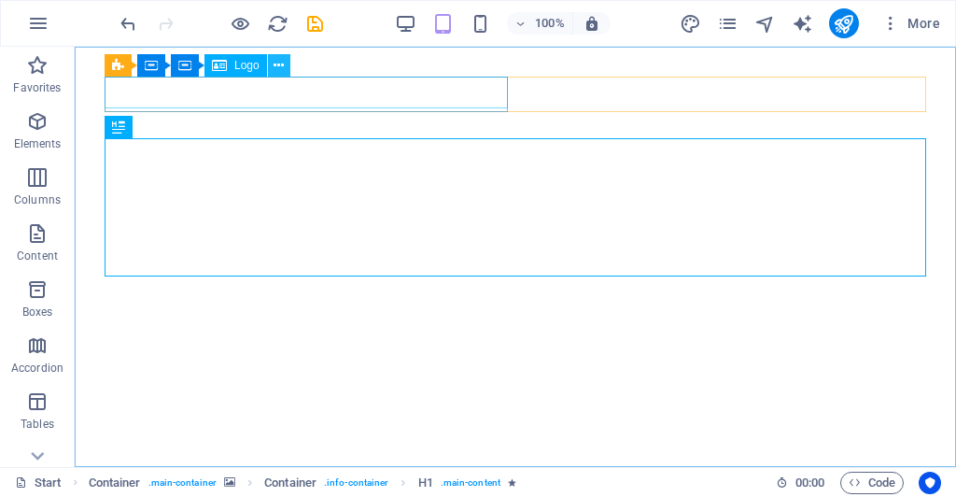
click at [277, 67] on icon at bounding box center [279, 66] width 10 height 20
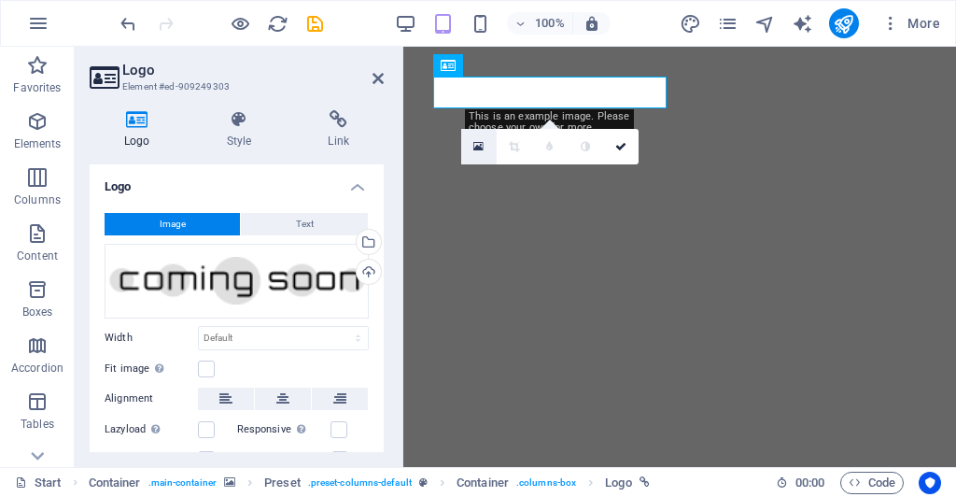
click at [476, 148] on icon at bounding box center [478, 146] width 10 height 13
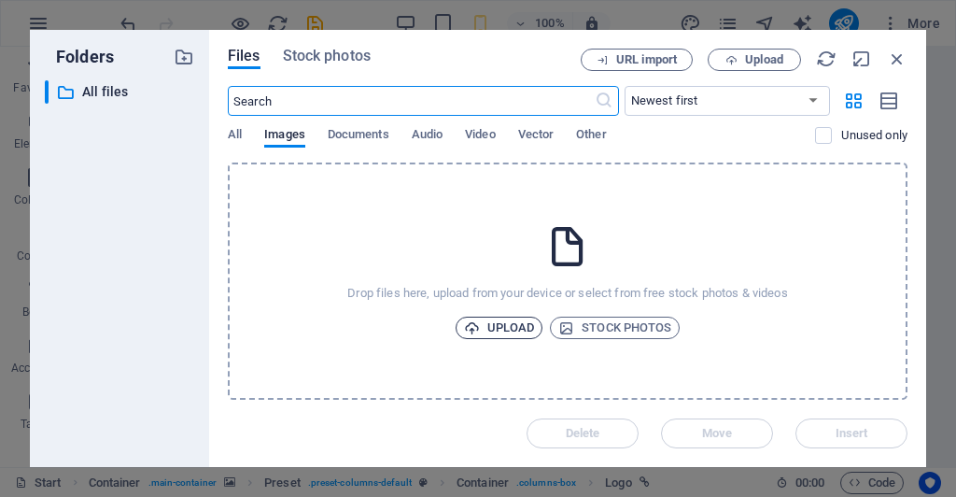
click at [494, 335] on span "Upload" at bounding box center [499, 328] width 71 height 22
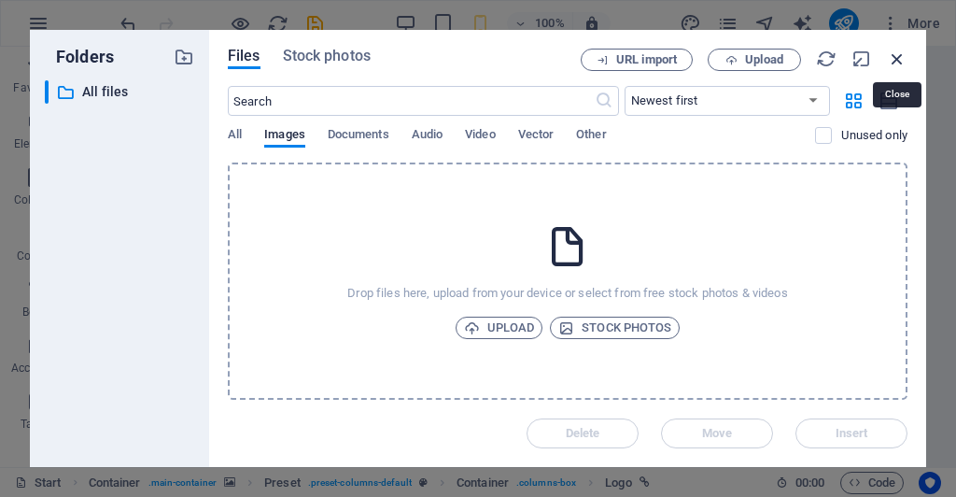
click at [896, 59] on icon "button" at bounding box center [897, 59] width 21 height 21
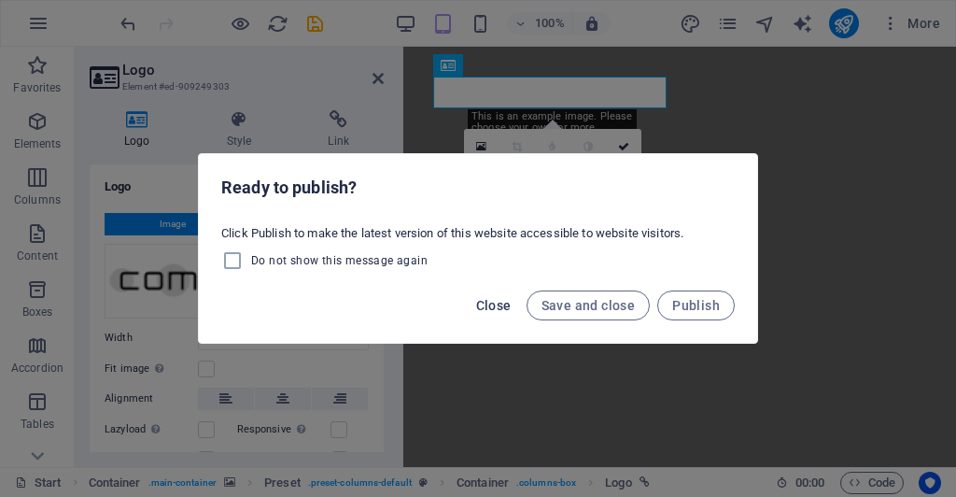
click at [499, 303] on span "Close" at bounding box center [493, 305] width 35 height 15
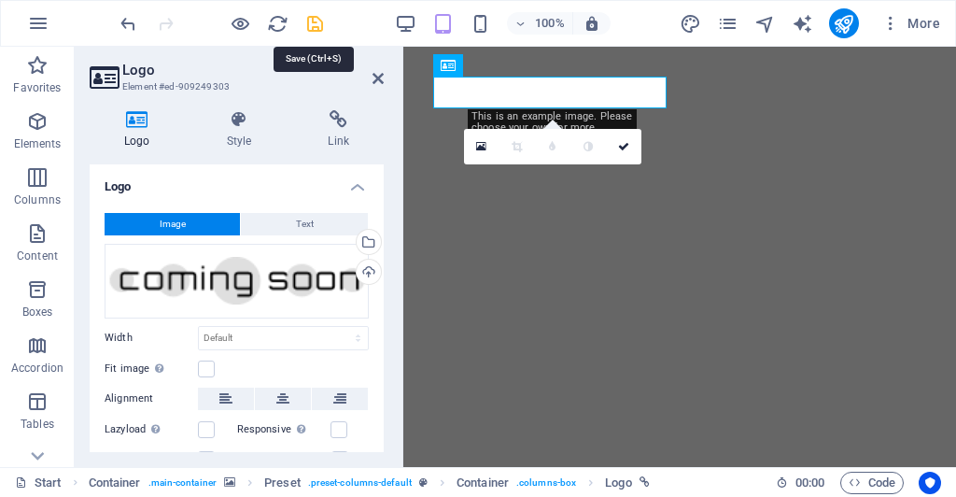
click at [309, 21] on icon "save" at bounding box center [314, 23] width 21 height 21
